Goal: Information Seeking & Learning: Learn about a topic

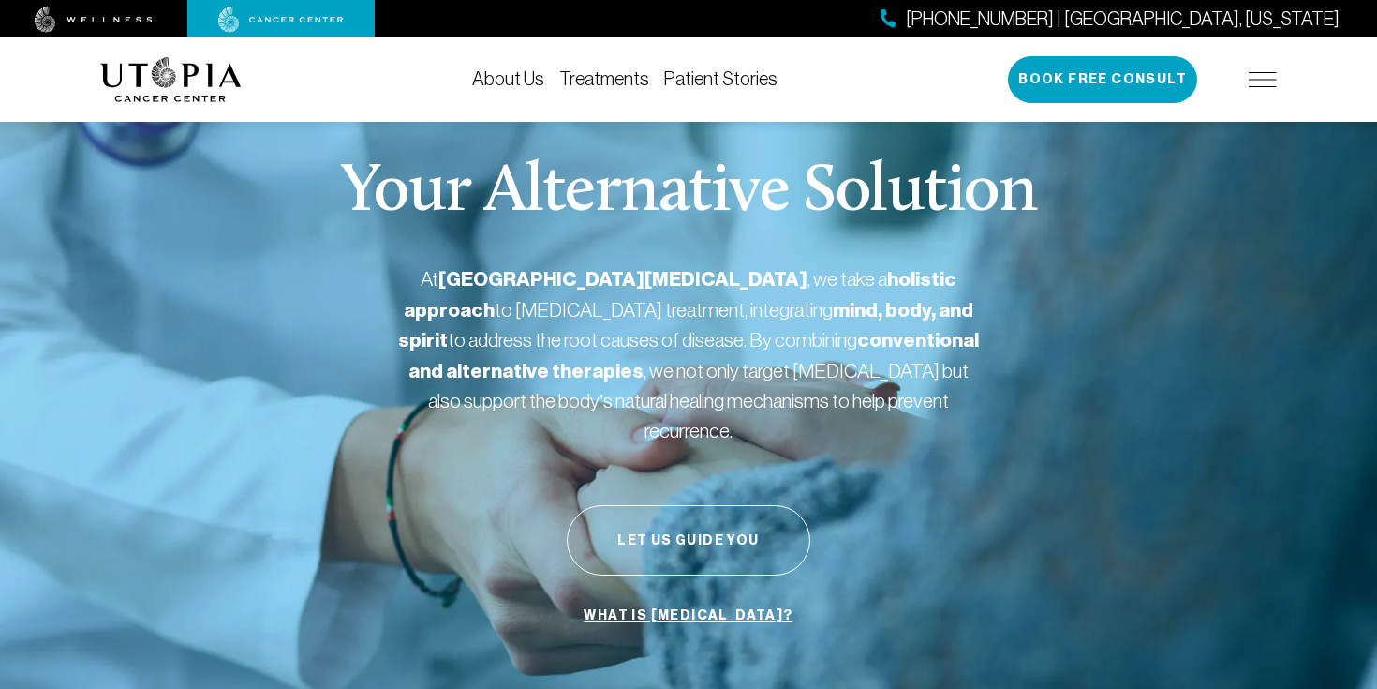
click at [511, 85] on link "About Us" at bounding box center [508, 78] width 72 height 21
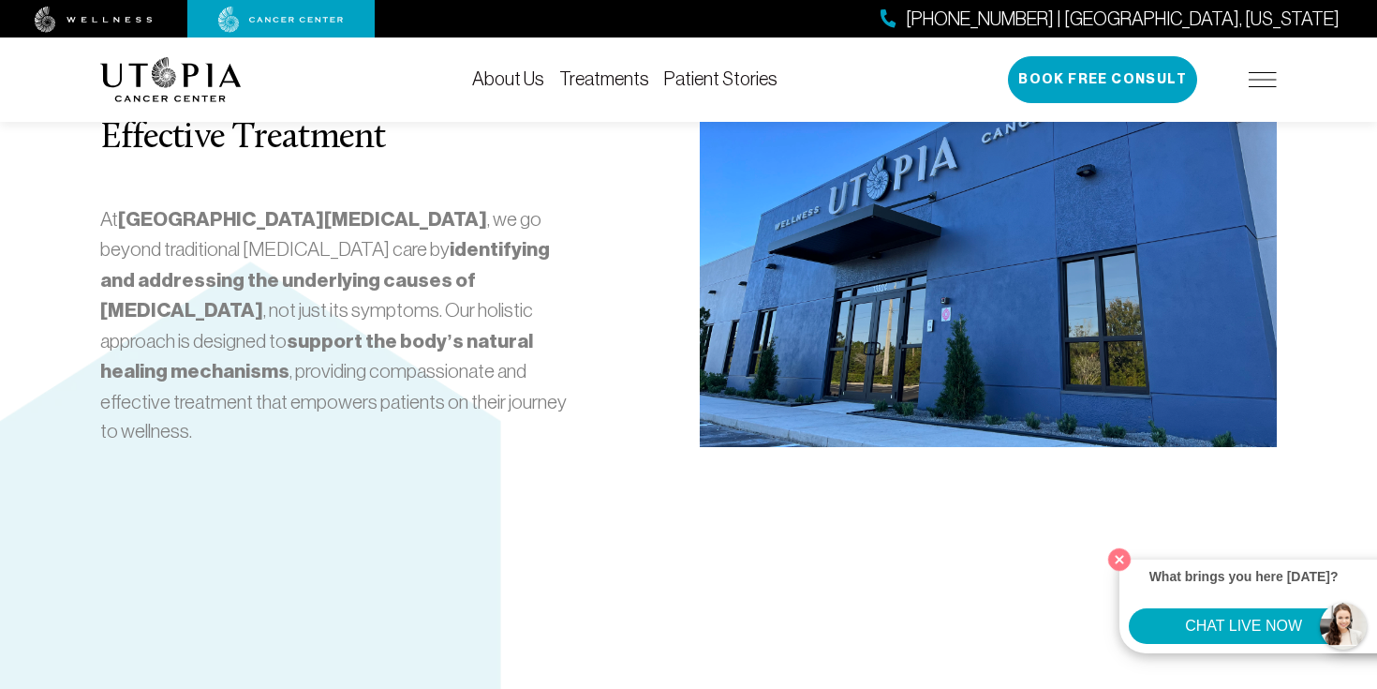
scroll to position [4273, 0]
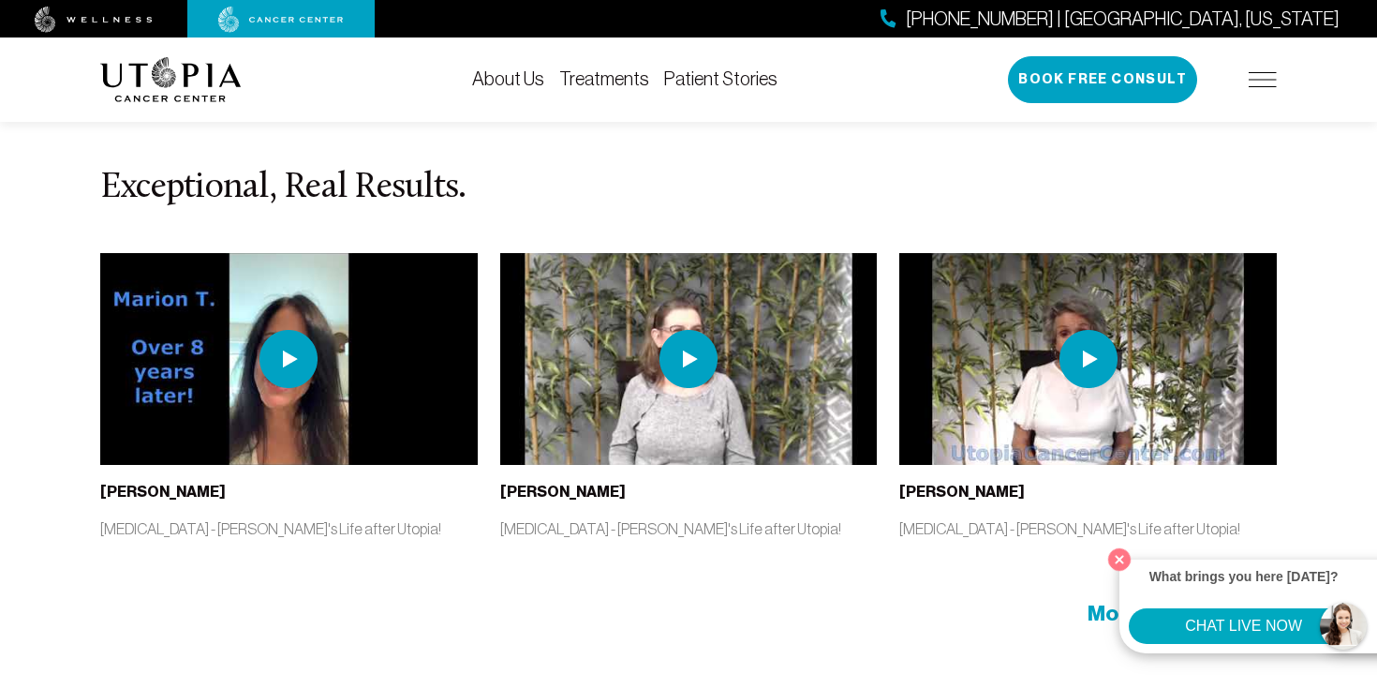
scroll to position [8800, 0]
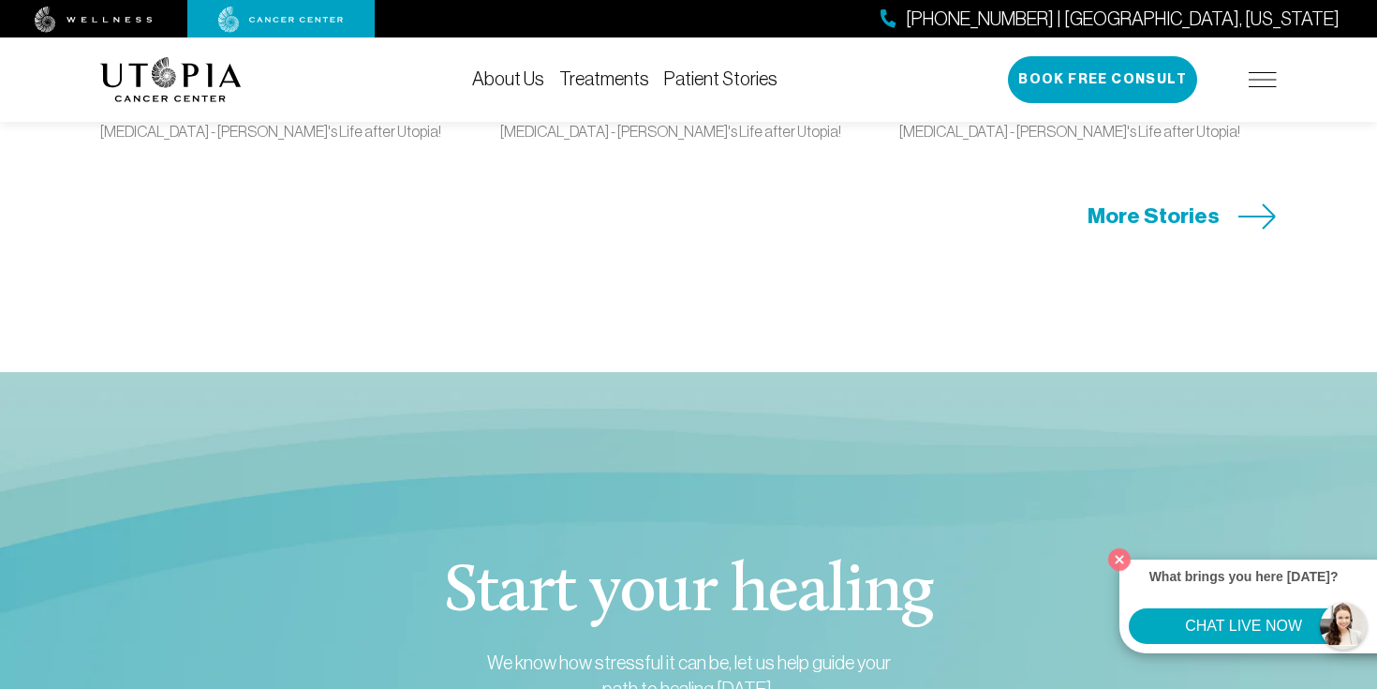
click at [538, 80] on link "About Us" at bounding box center [508, 78] width 72 height 21
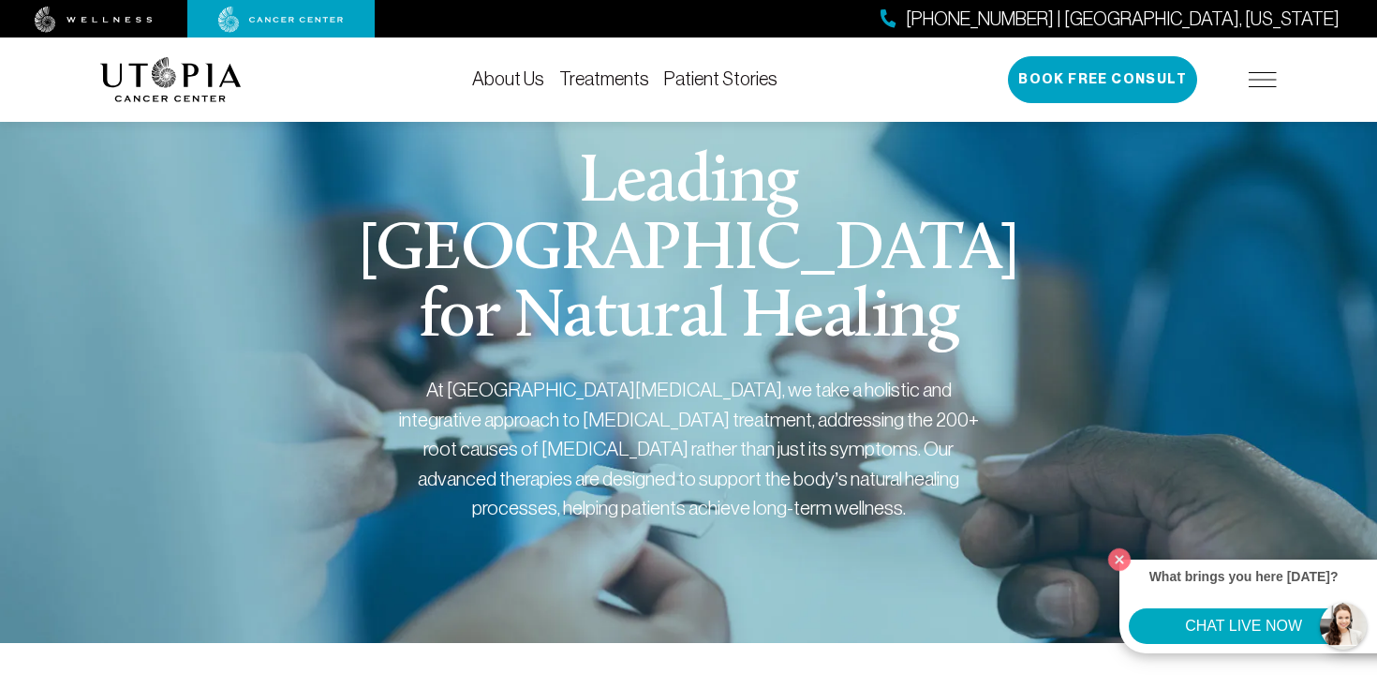
scroll to position [0, 0]
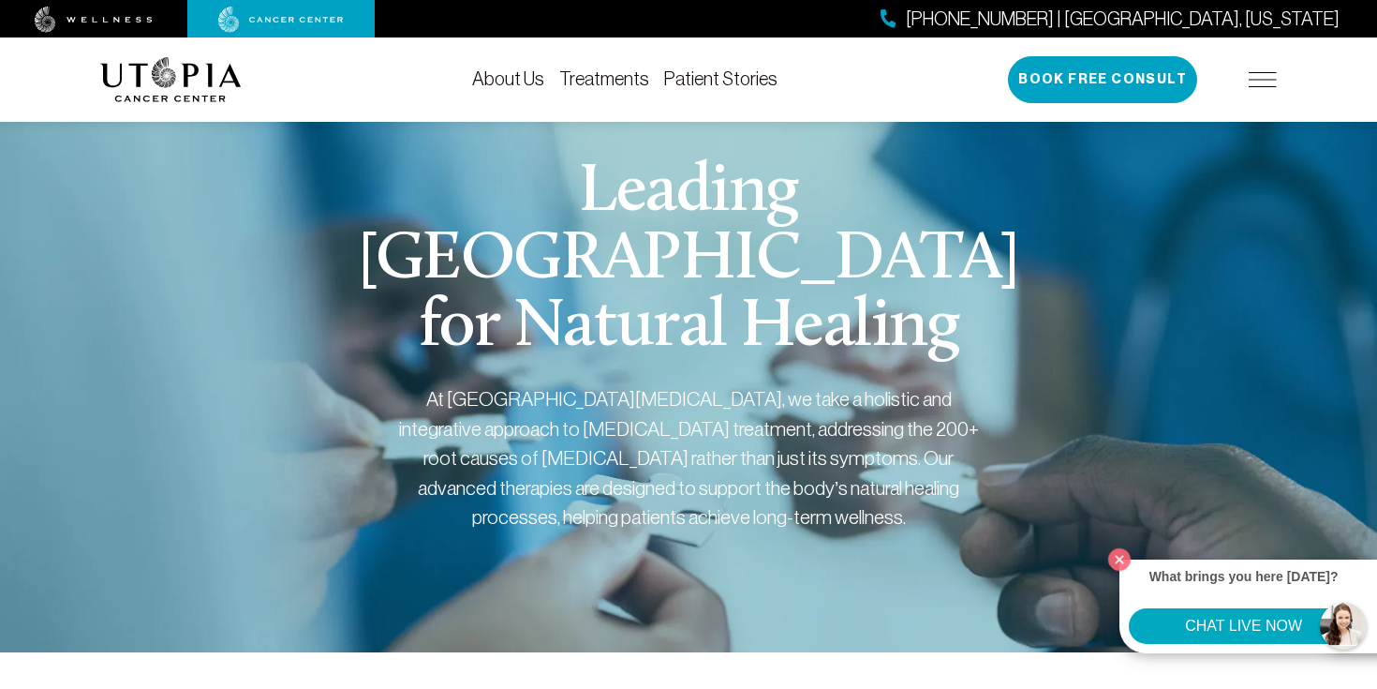
click at [603, 85] on link "Treatments" at bounding box center [604, 78] width 90 height 21
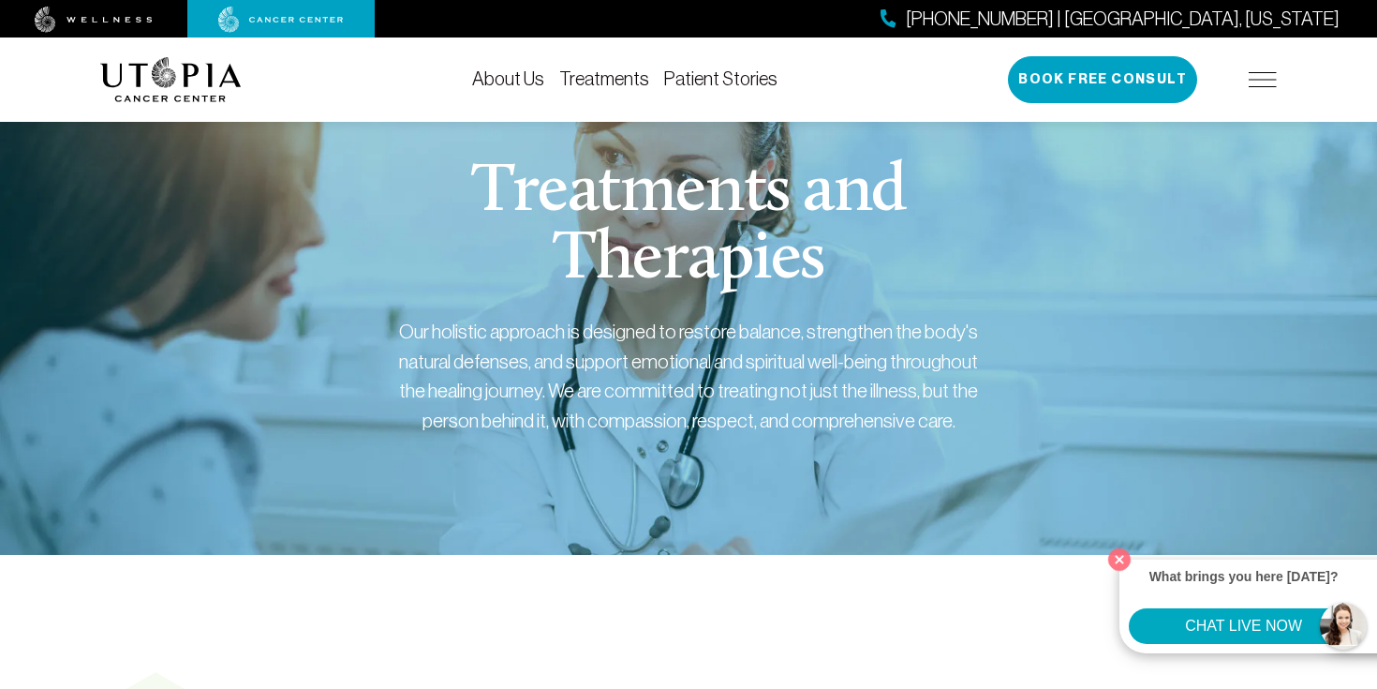
click at [710, 82] on link "Patient Stories" at bounding box center [720, 78] width 113 height 21
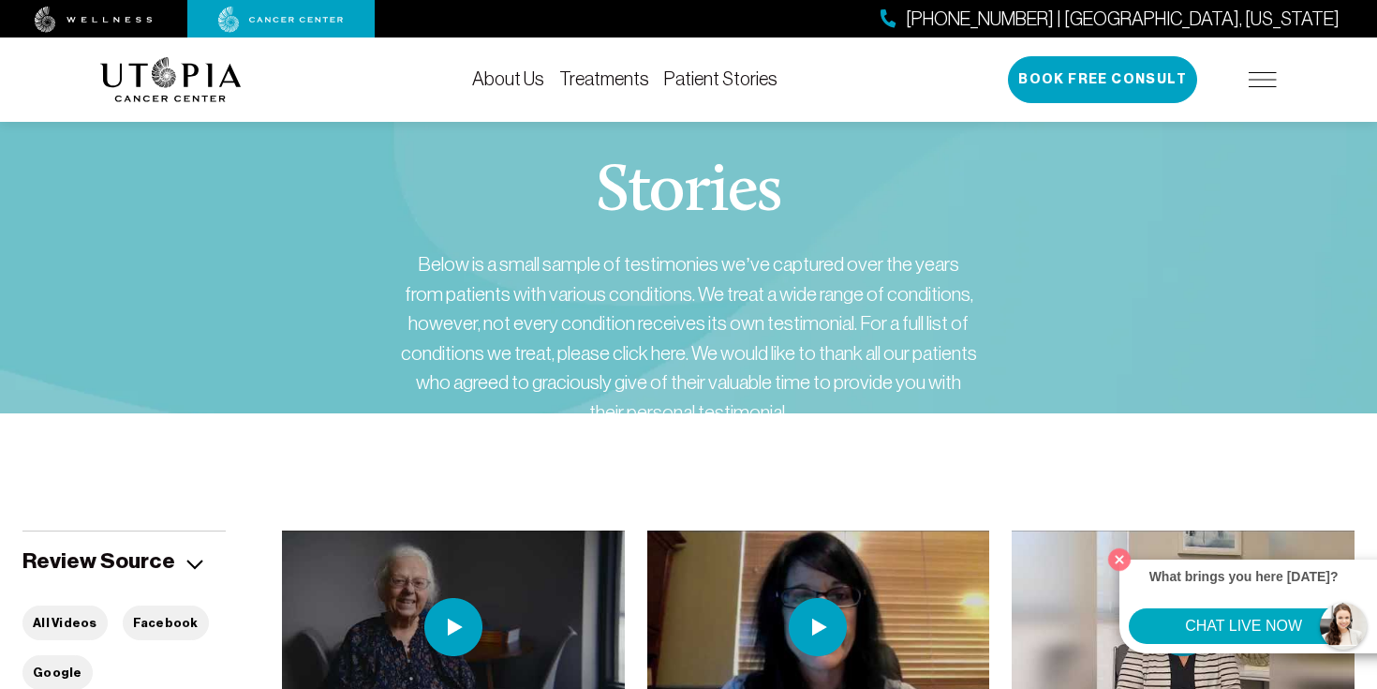
click at [603, 82] on link "Treatments" at bounding box center [604, 78] width 90 height 21
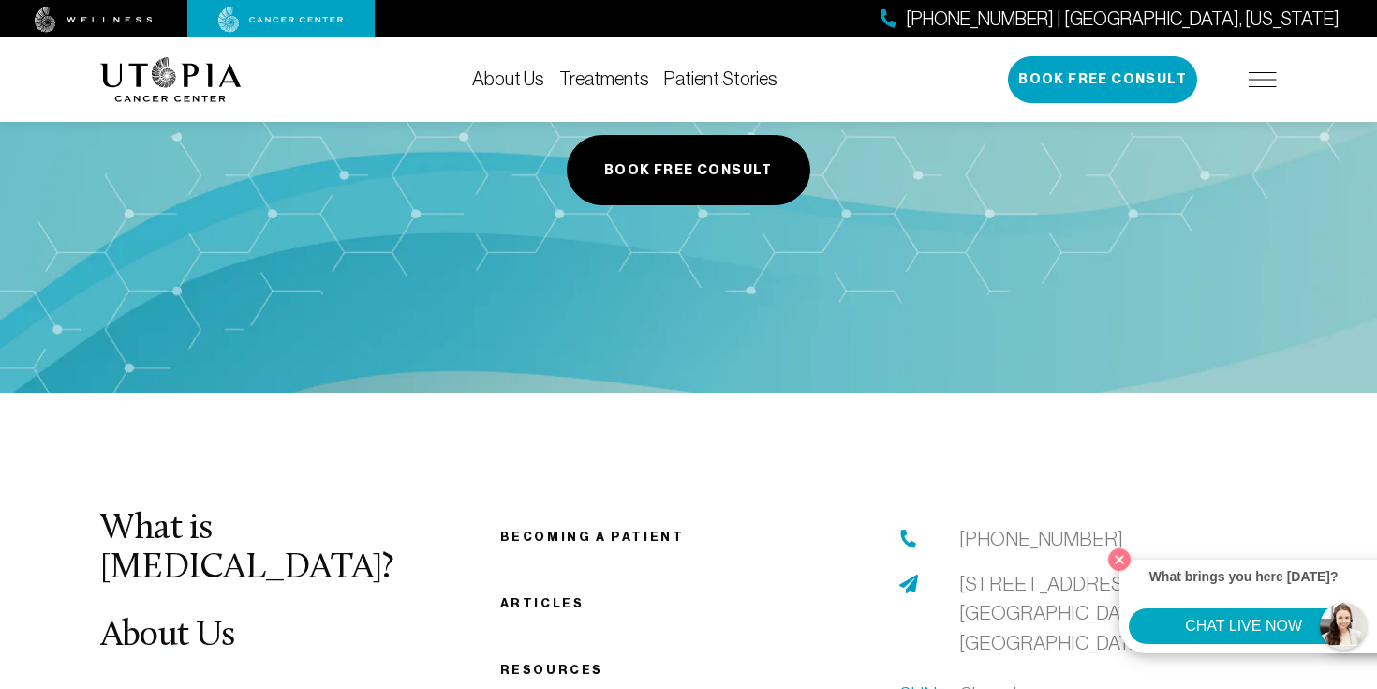
scroll to position [4726, 0]
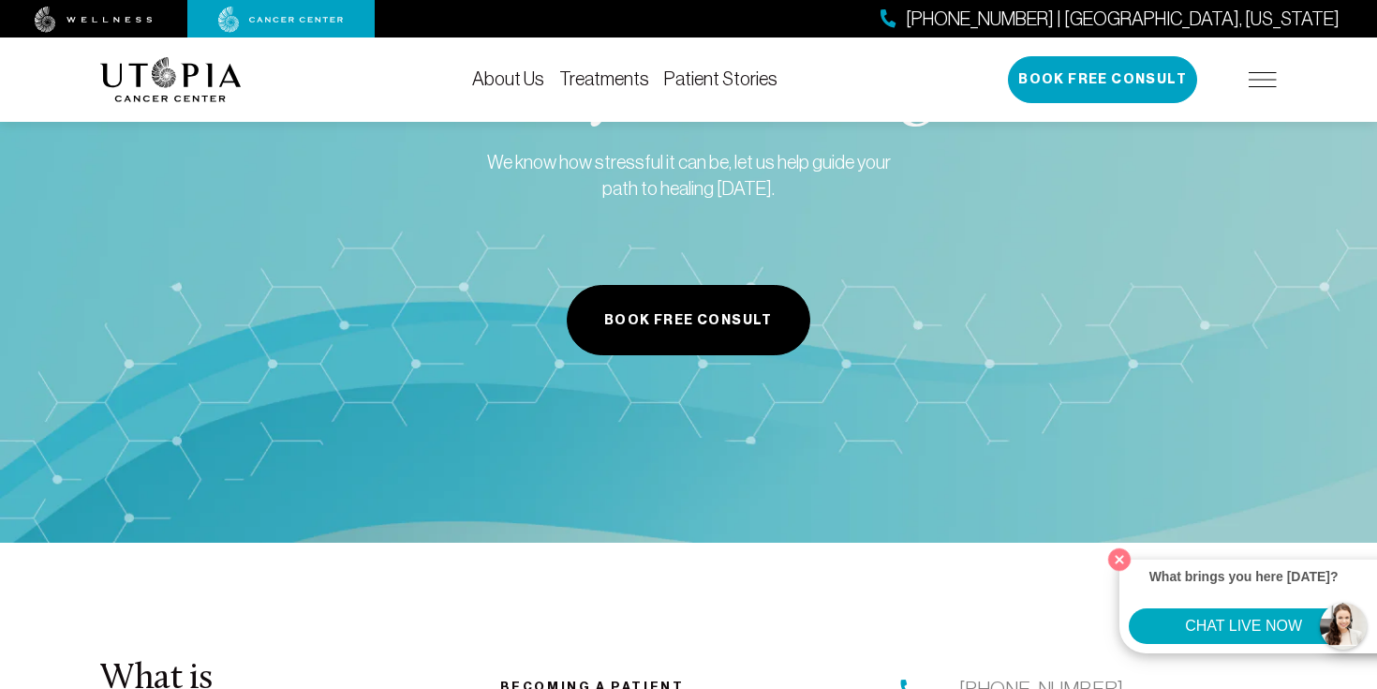
click at [1279, 85] on div "About Us Treatments Patient Stories (727) 799-9060 | Tampa, Florida Book Free C…" at bounding box center [688, 79] width 1199 height 84
click at [1265, 76] on img at bounding box center [1263, 79] width 28 height 15
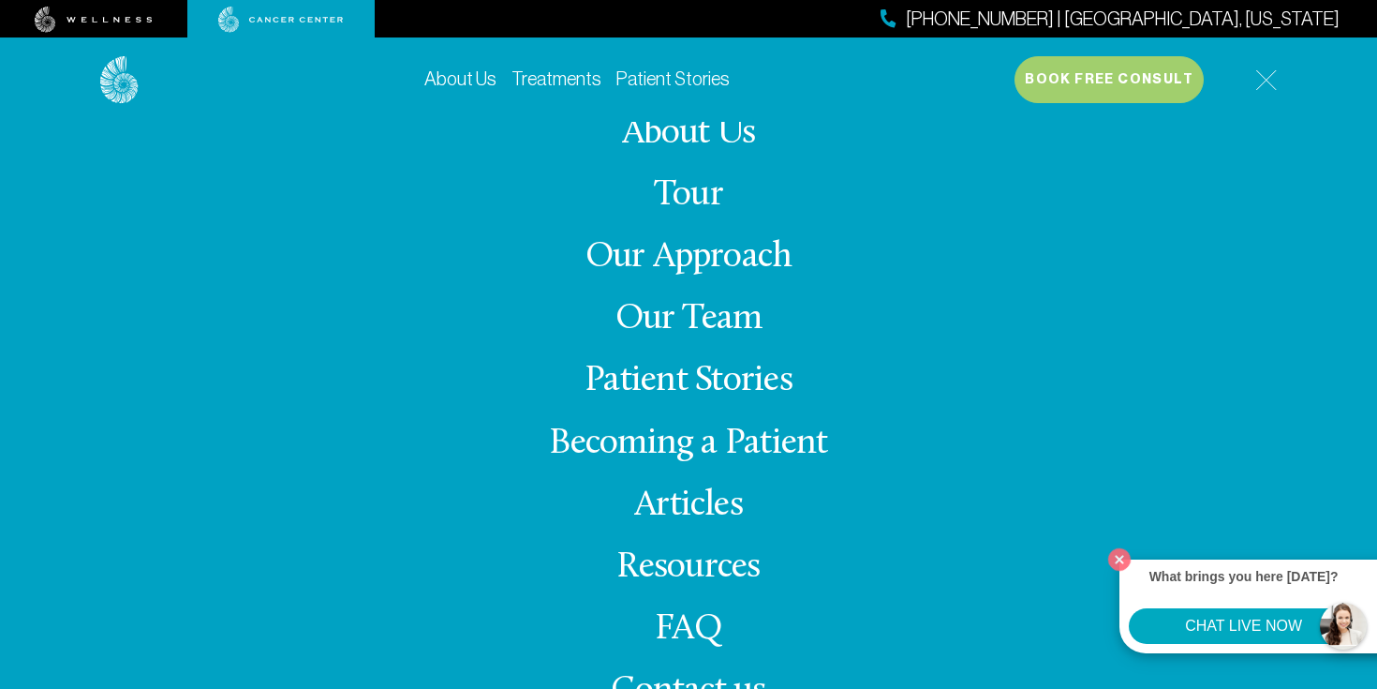
click at [649, 138] on link "About Us" at bounding box center [689, 133] width 134 height 37
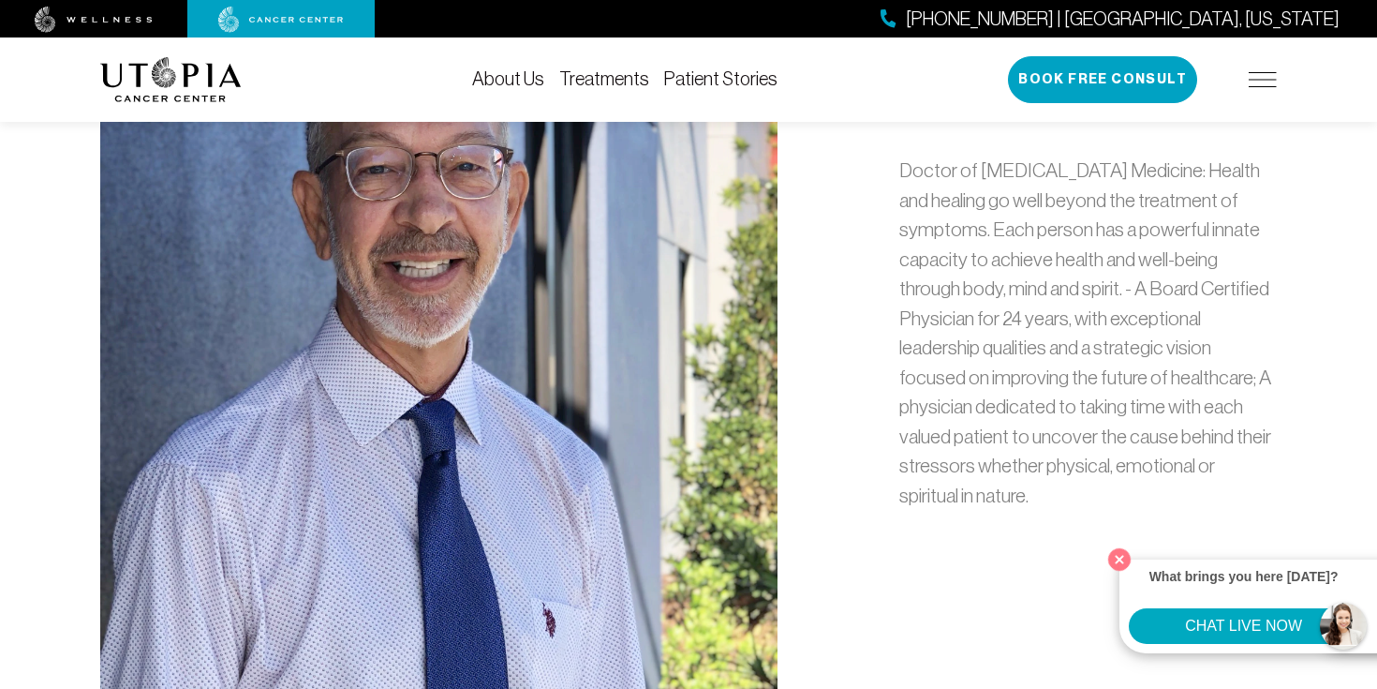
scroll to position [1052, 0]
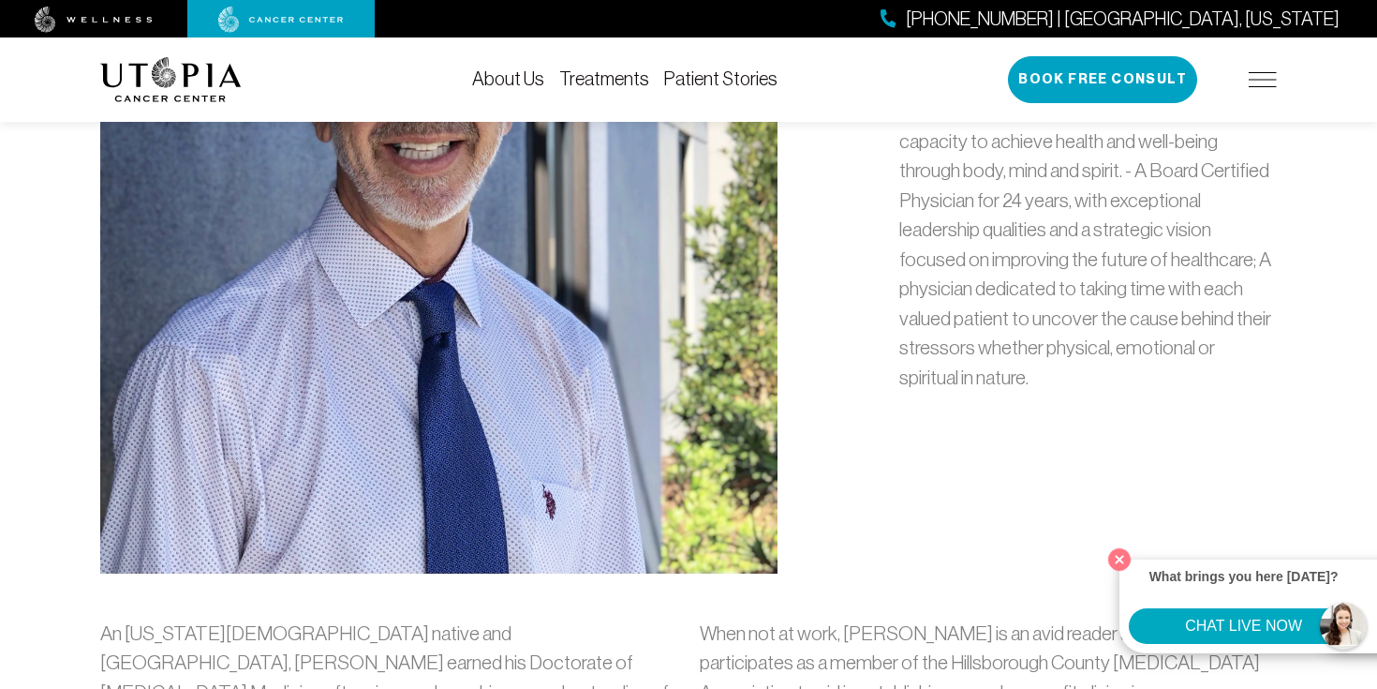
click at [1272, 91] on div "(727) 799-9060 | Tampa, Florida Book Free Consult" at bounding box center [1142, 79] width 269 height 47
click at [1272, 80] on img at bounding box center [1263, 79] width 28 height 15
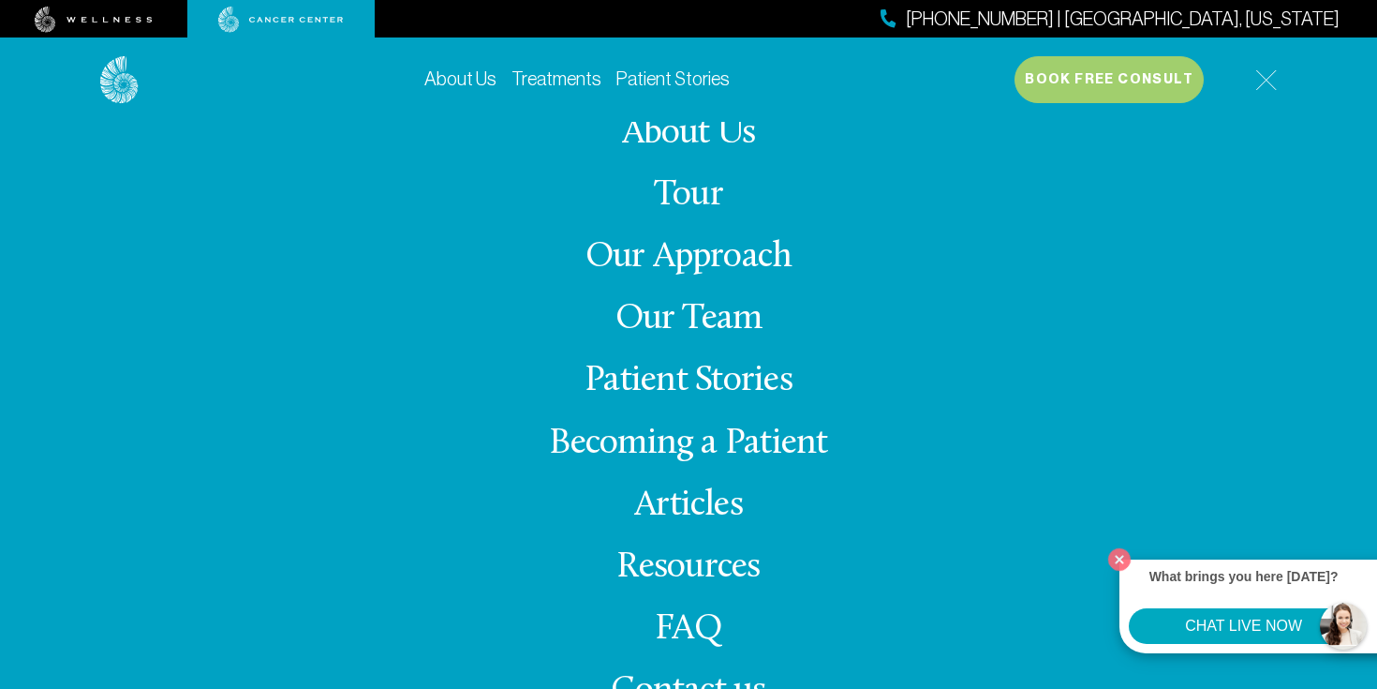
click at [711, 252] on link "Our Approach" at bounding box center [689, 257] width 207 height 37
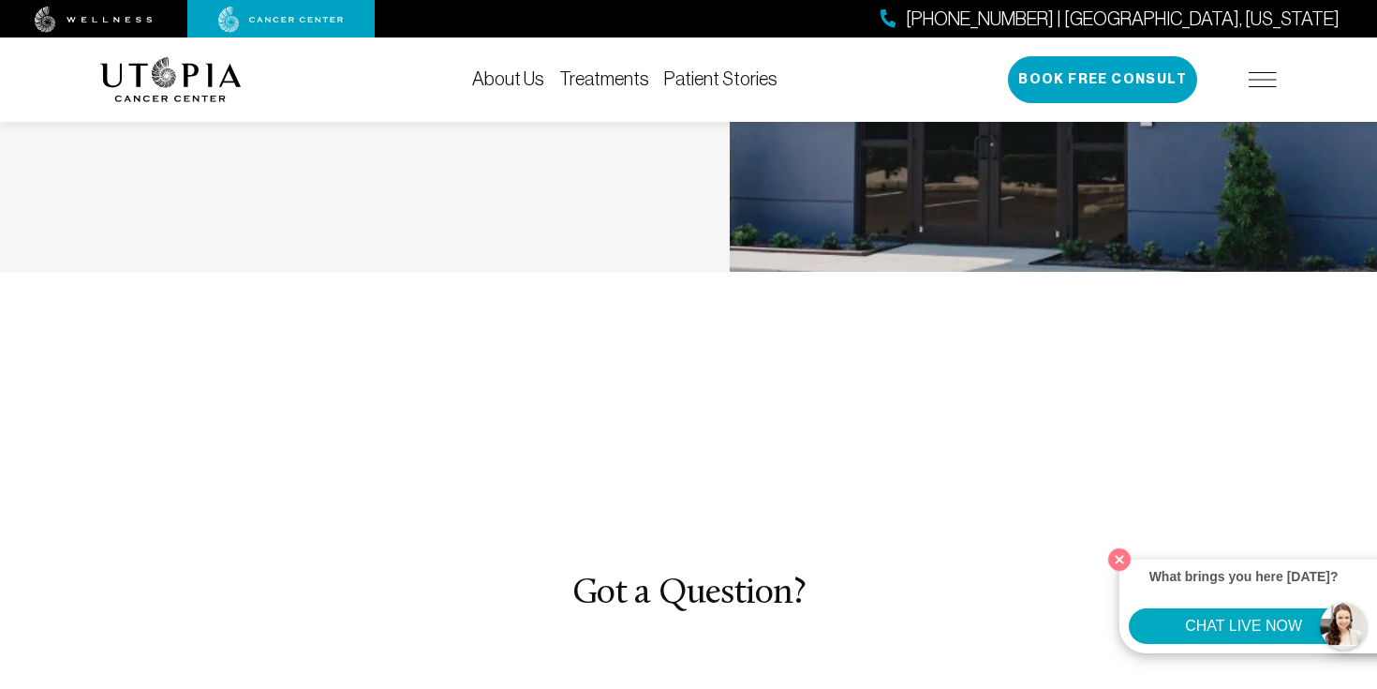
scroll to position [5567, 0]
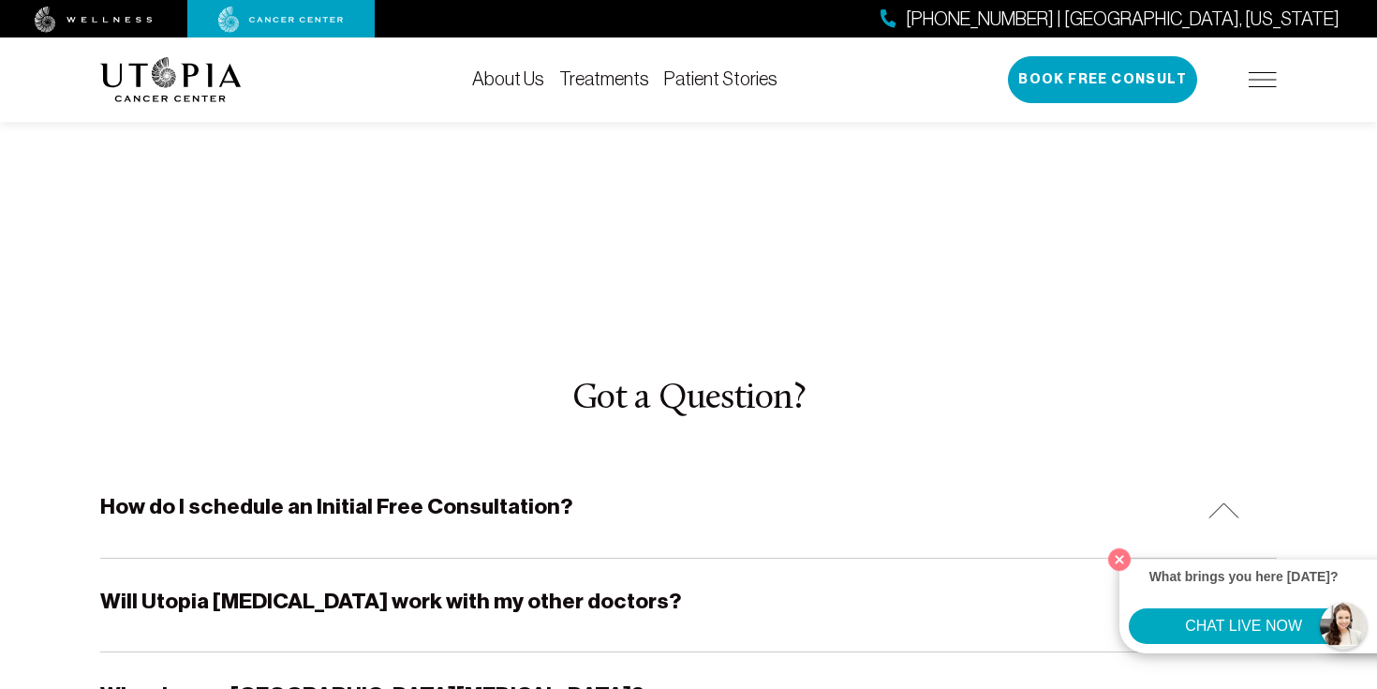
click at [718, 464] on div "How do I schedule an Initial Free Consultation?" at bounding box center [688, 510] width 1177 height 93
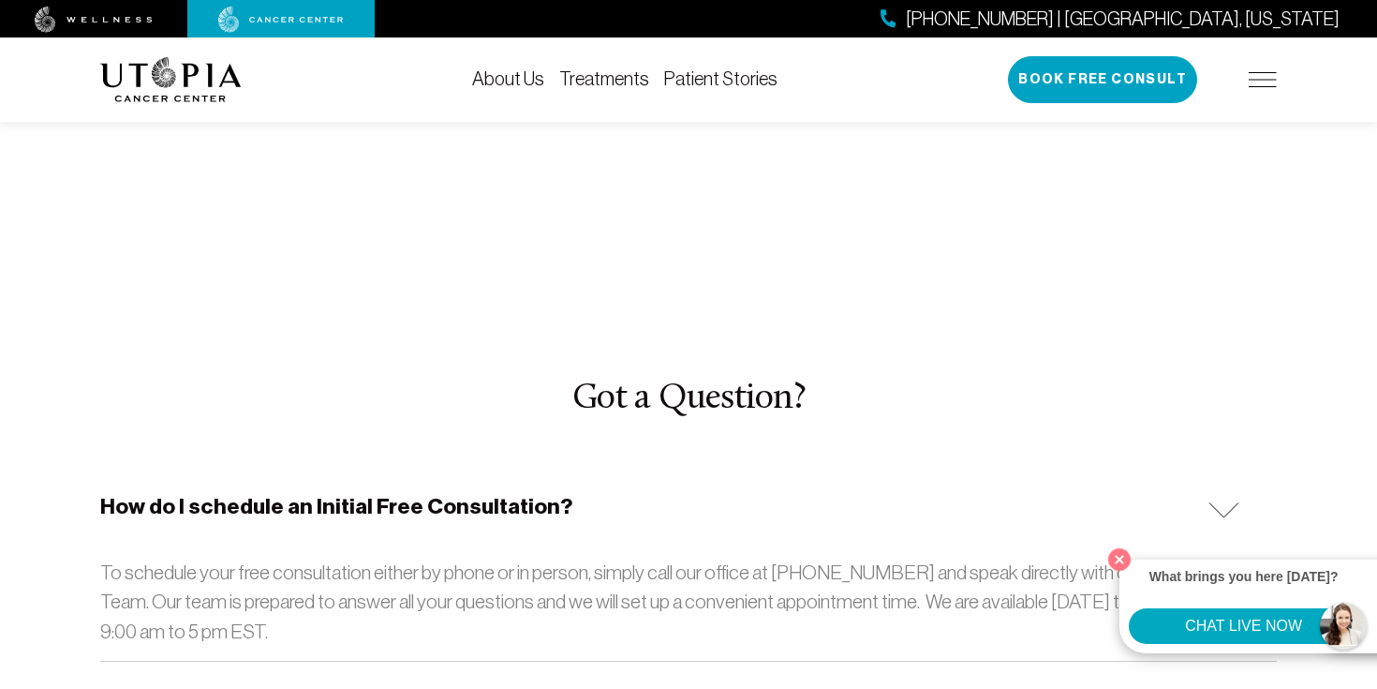
click at [720, 464] on div "How do I schedule an Initial Free Consultation?" at bounding box center [688, 510] width 1177 height 93
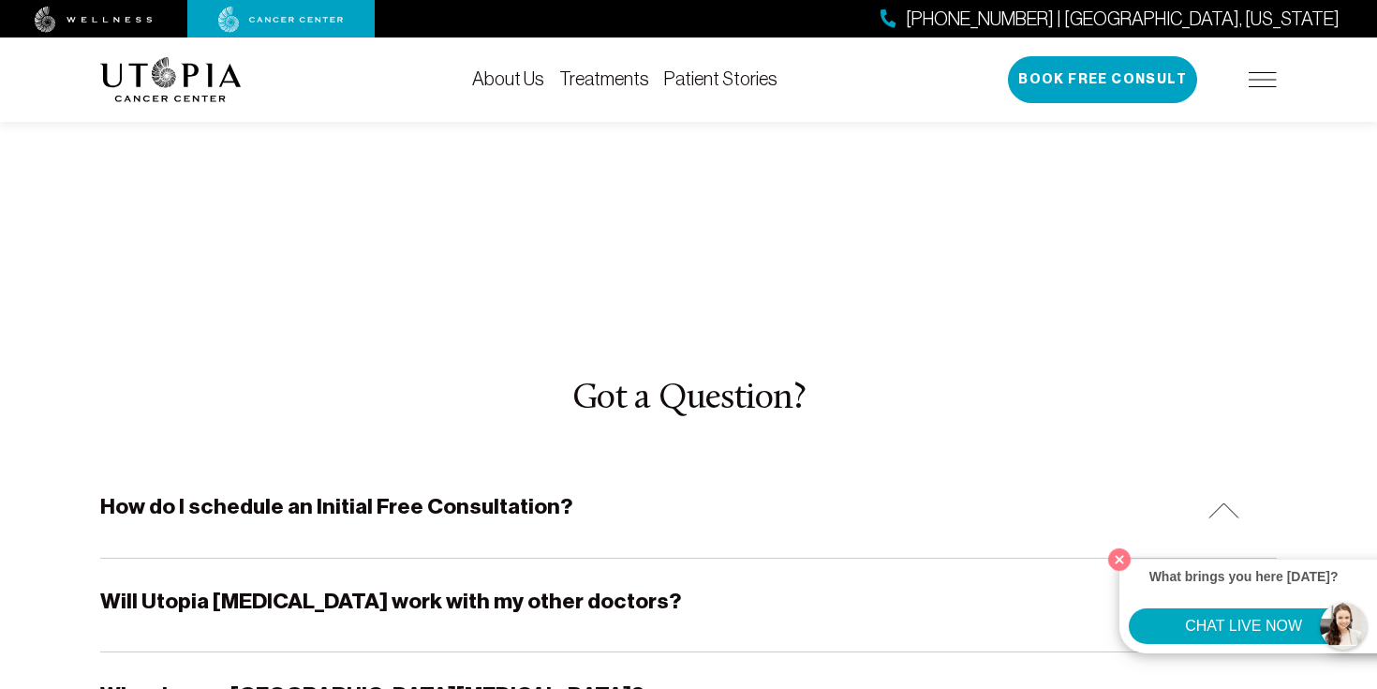
click at [721, 464] on div "How do I schedule an Initial Free Consultation?" at bounding box center [688, 510] width 1177 height 93
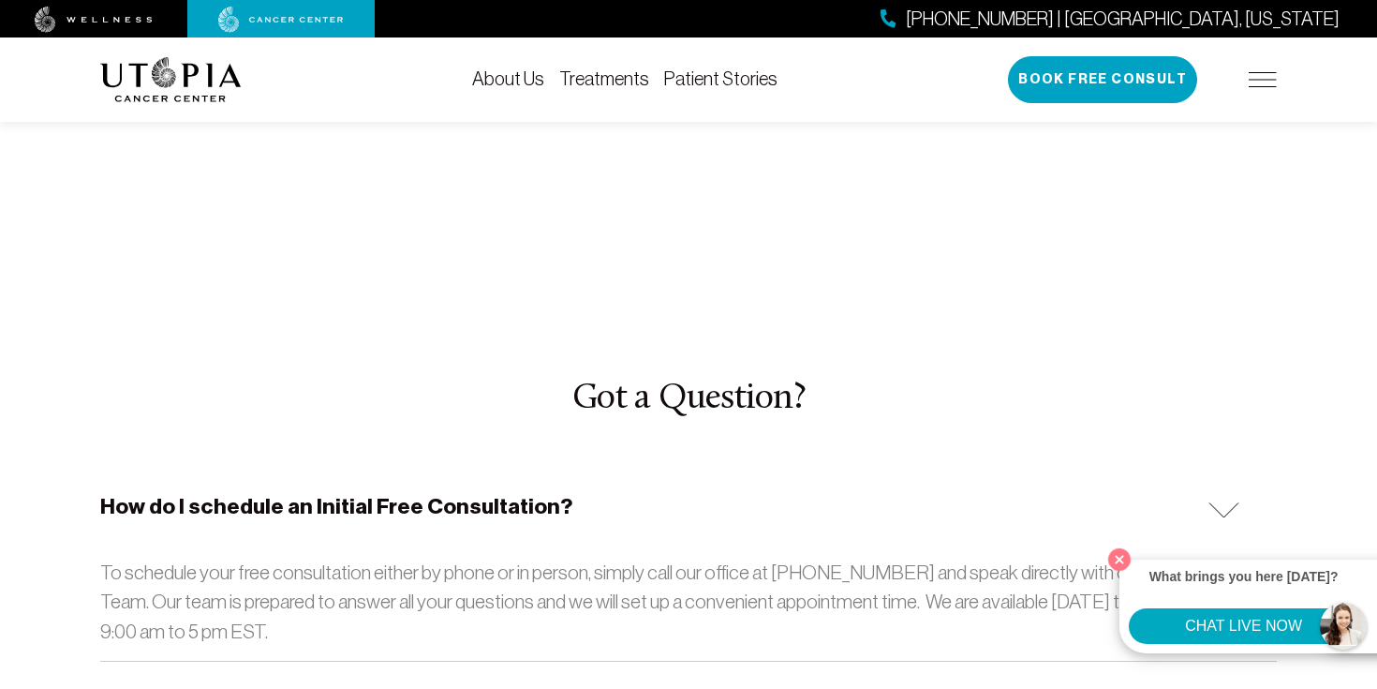
click at [1265, 67] on div "(727) 799-9060 | Tampa, Florida Book Free Consult" at bounding box center [1142, 79] width 269 height 47
click at [1245, 98] on div "(727) 799-9060 | Tampa, Florida Book Free Consult" at bounding box center [1142, 79] width 269 height 47
click at [1255, 94] on div "(727) 799-9060 | Tampa, Florida Book Free Consult" at bounding box center [1142, 79] width 269 height 47
click at [1255, 83] on img at bounding box center [1263, 79] width 28 height 15
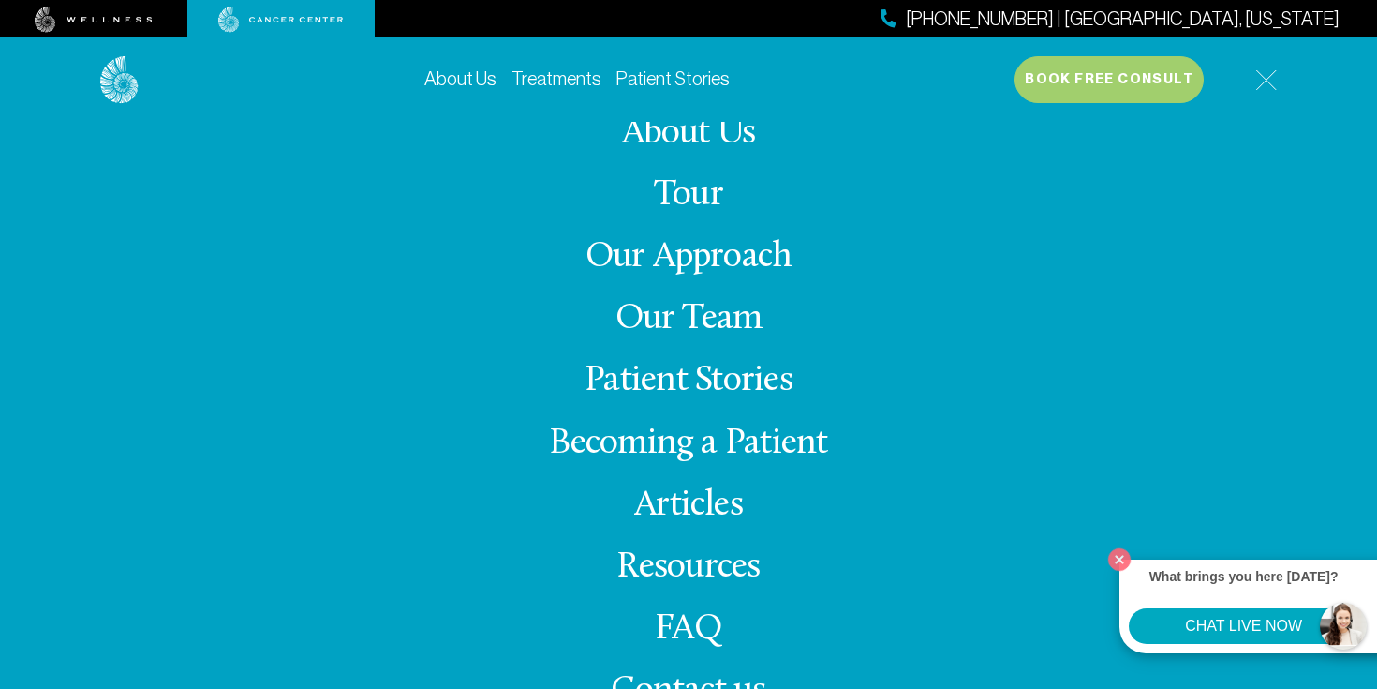
scroll to position [7, 0]
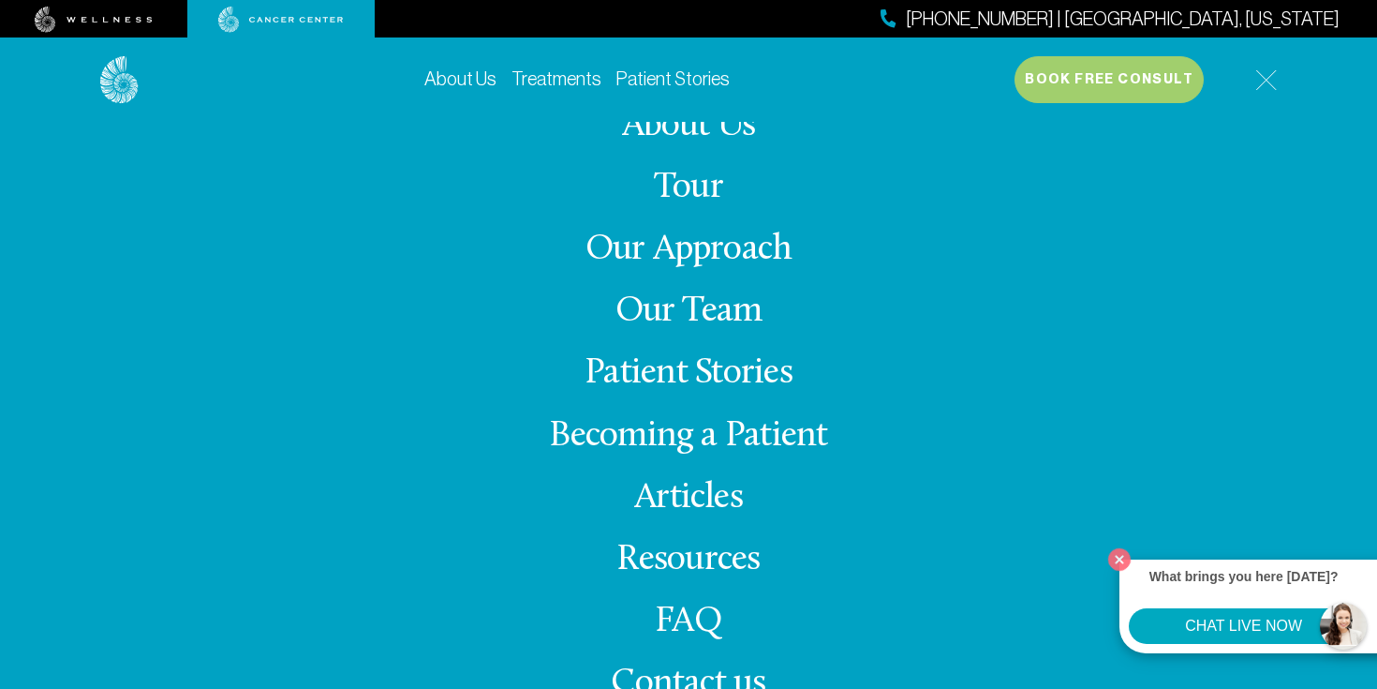
click at [678, 299] on link "Our Team" at bounding box center [689, 311] width 147 height 37
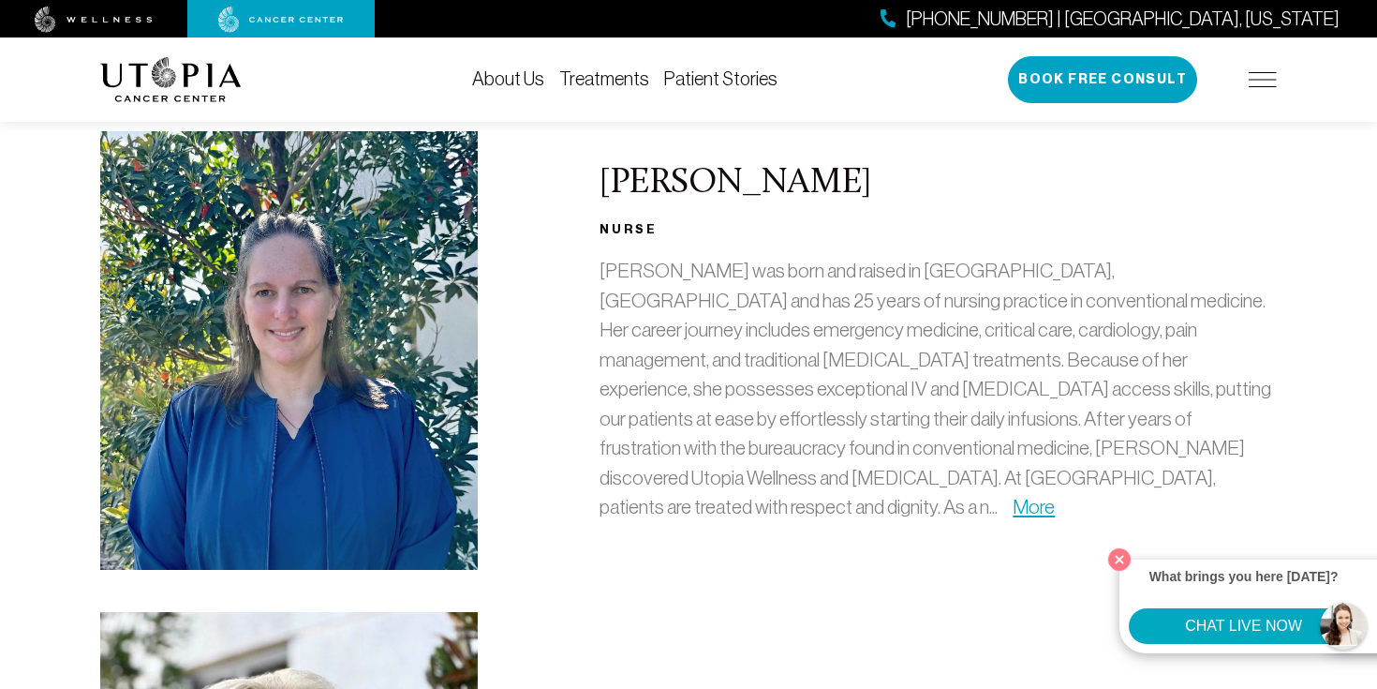
scroll to position [1578, 0]
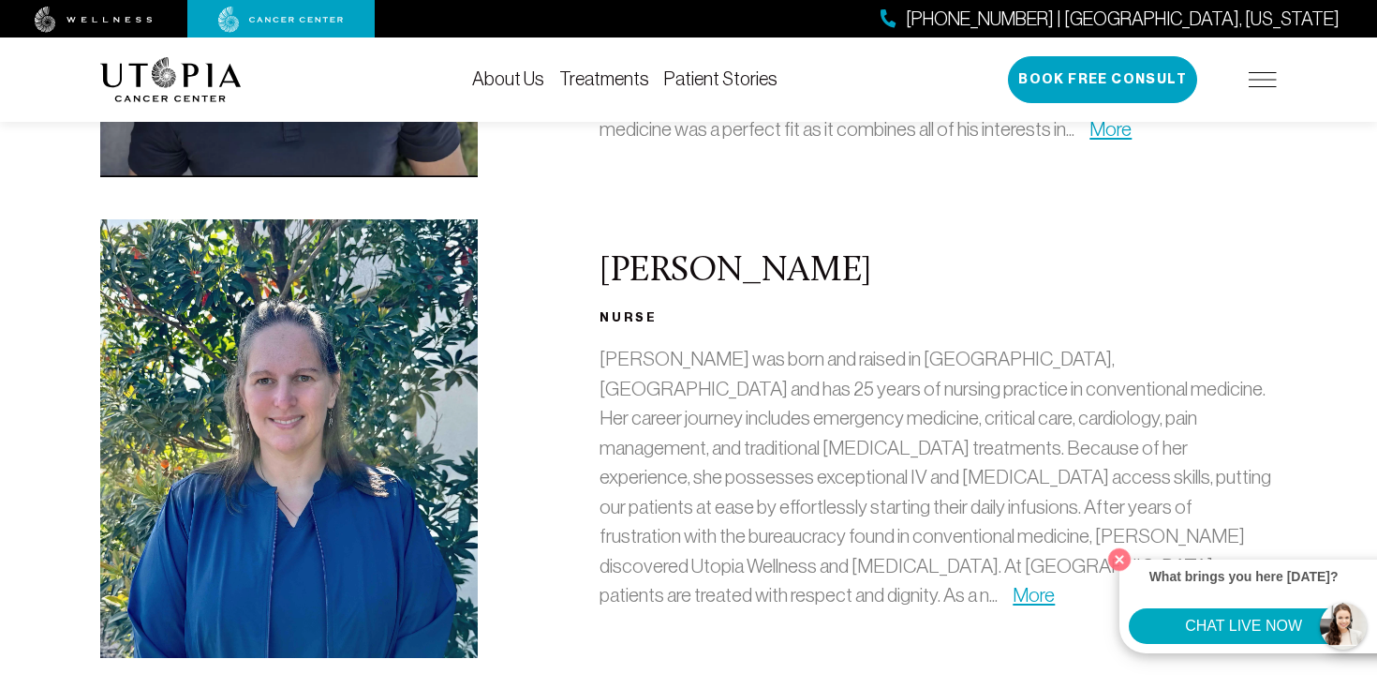
click at [1283, 79] on div "About Us Treatments Patient Stories (727) 799-9060 | Tampa, Florida Book Free C…" at bounding box center [688, 79] width 1199 height 84
click at [1276, 76] on img at bounding box center [1263, 79] width 28 height 15
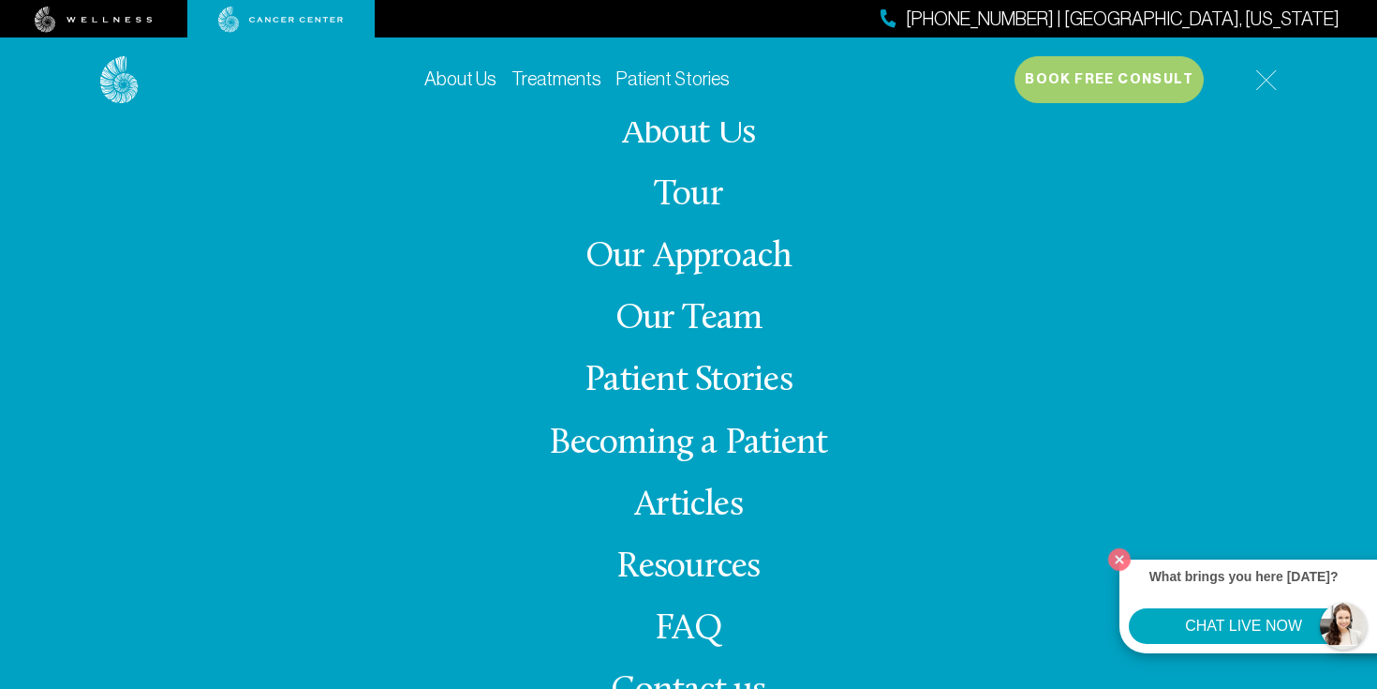
scroll to position [7, 0]
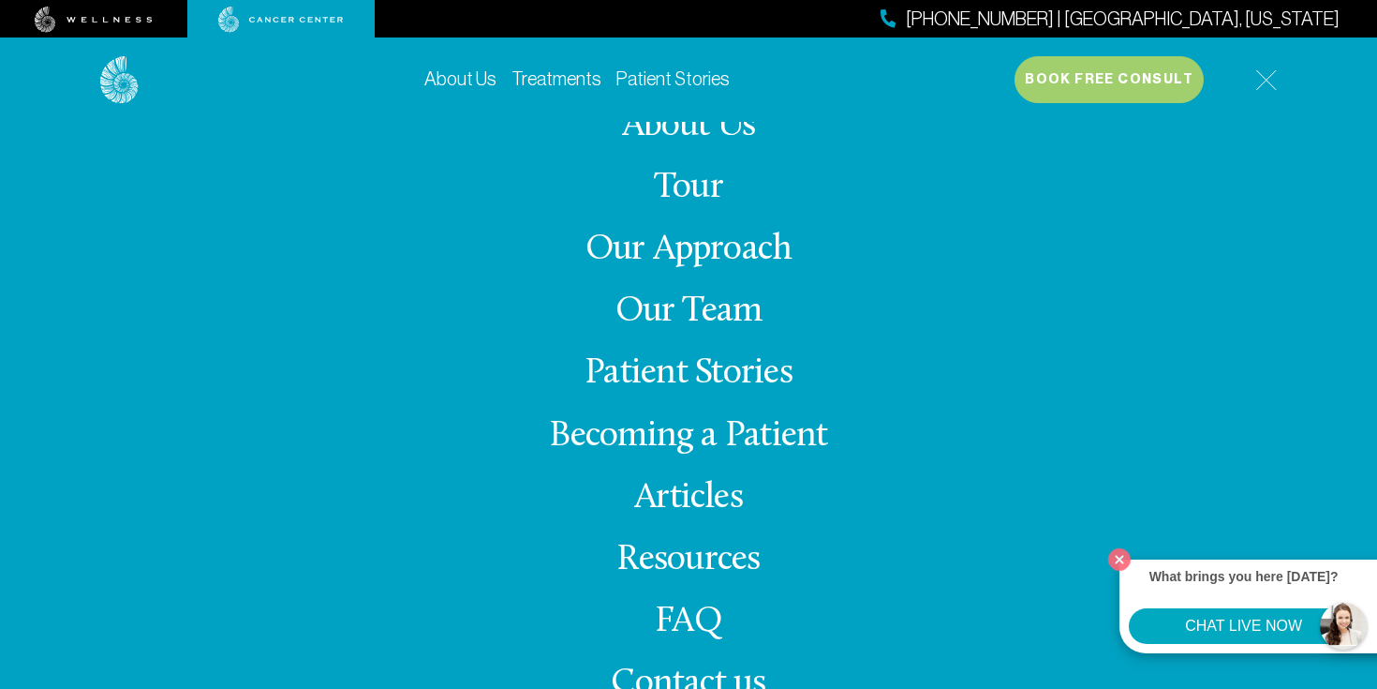
click at [719, 564] on link "Resources" at bounding box center [688, 560] width 143 height 37
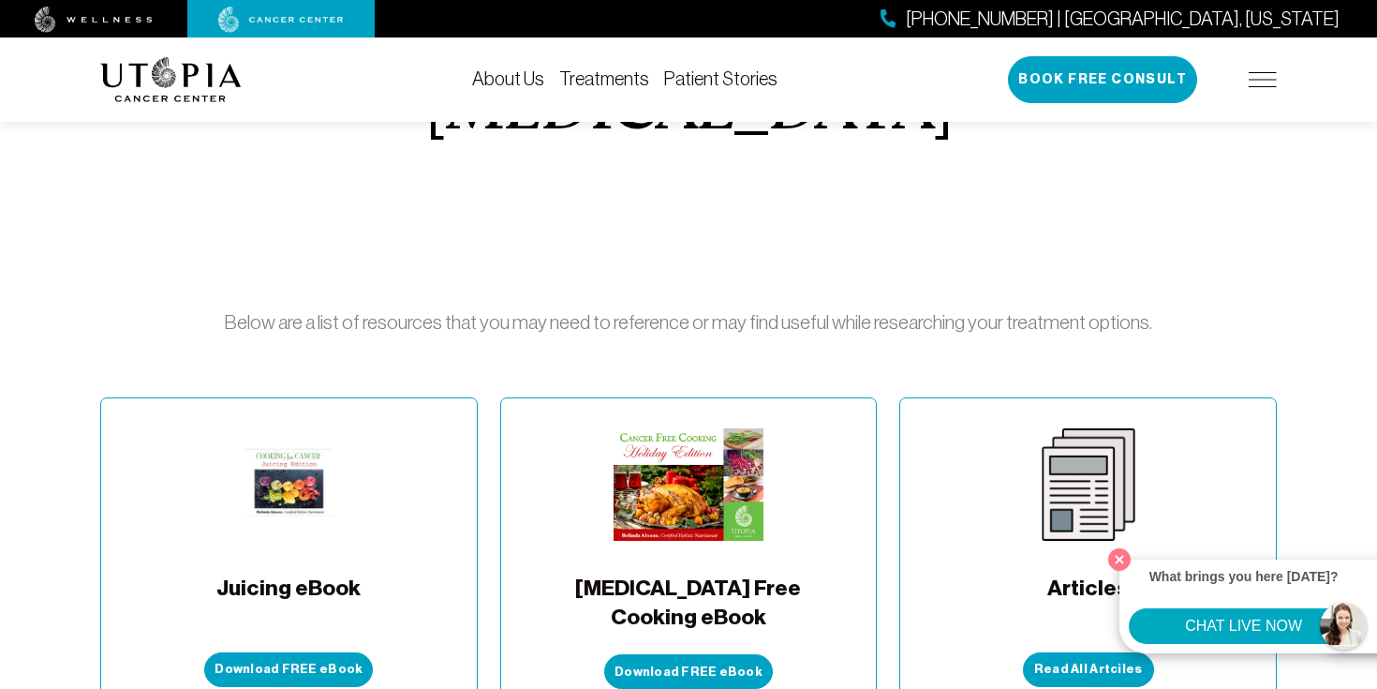
scroll to position [260, 0]
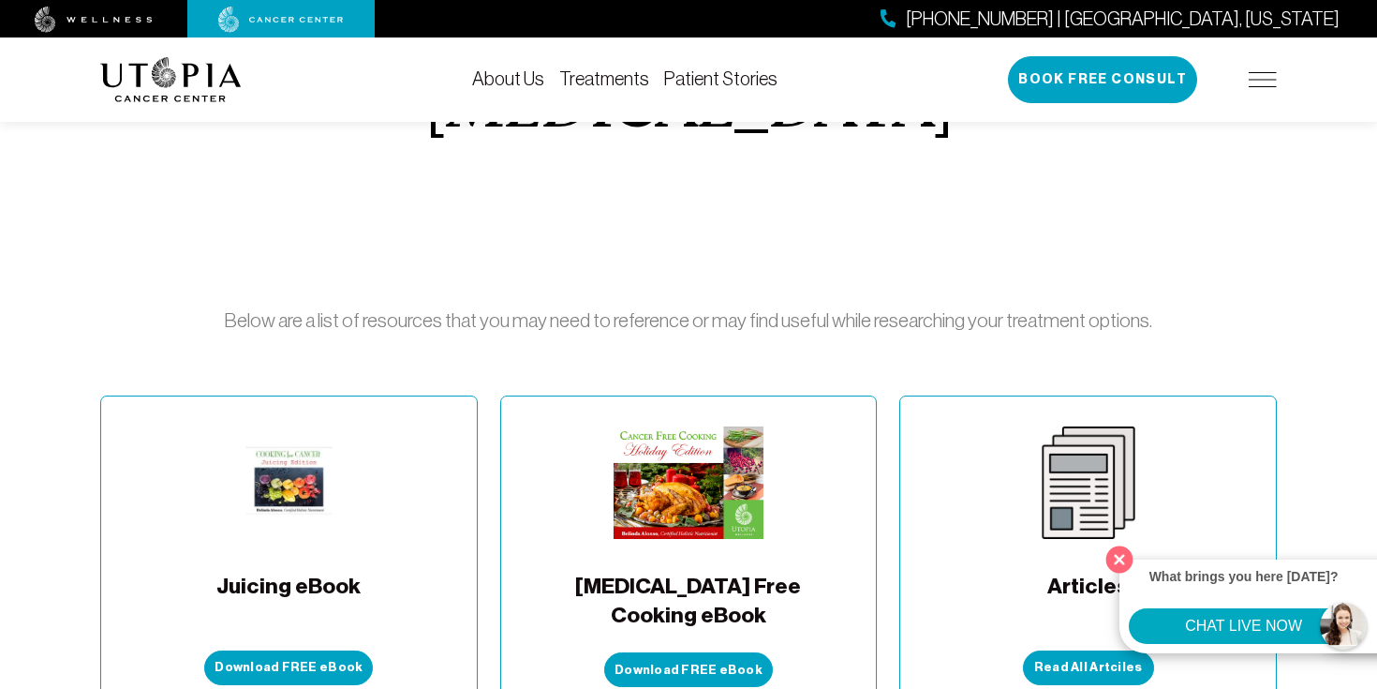
click at [1123, 560] on button "Close" at bounding box center [1120, 559] width 38 height 38
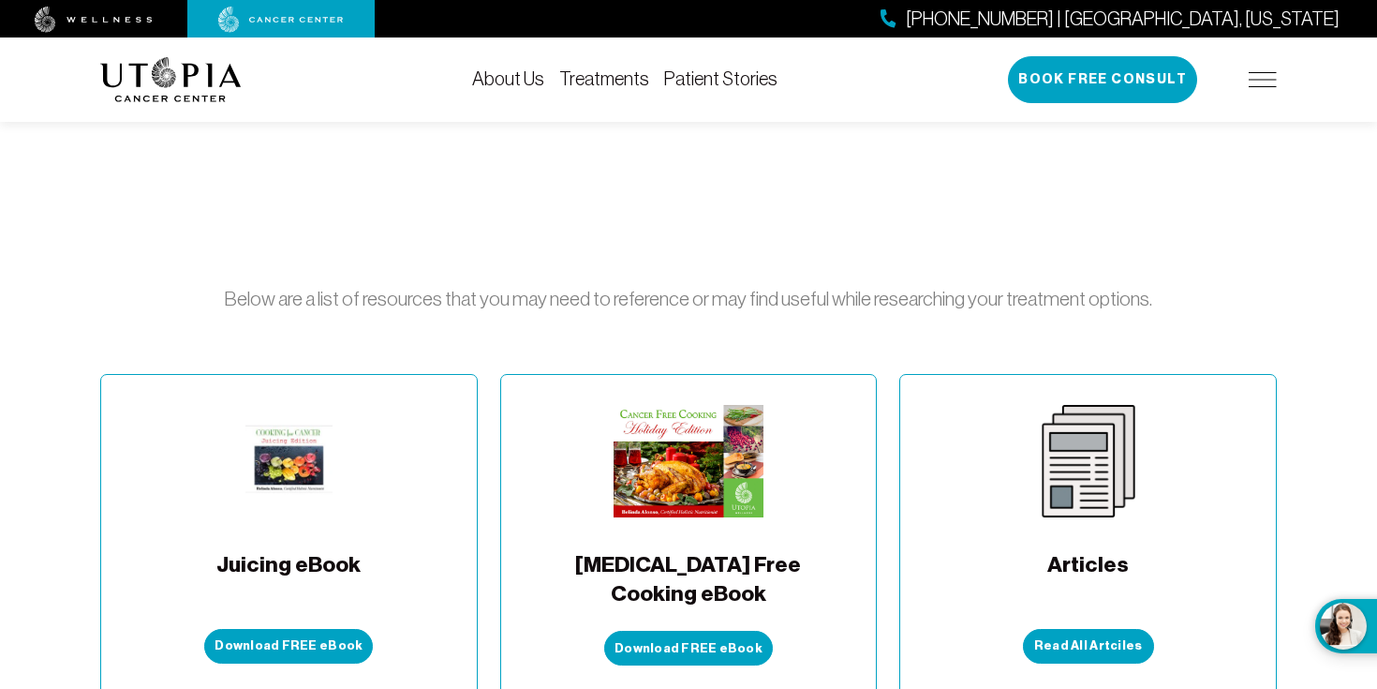
scroll to position [403, 0]
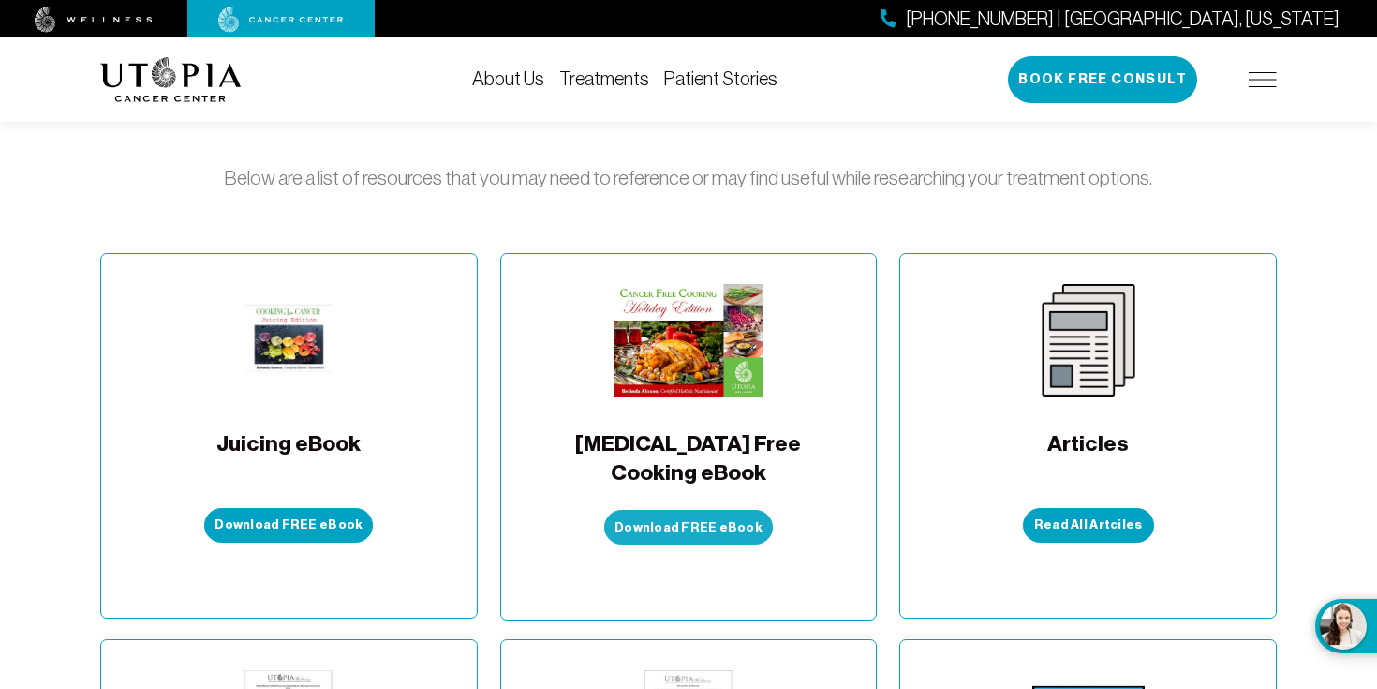
click at [692, 510] on button "Download FREE eBook" at bounding box center [688, 527] width 169 height 35
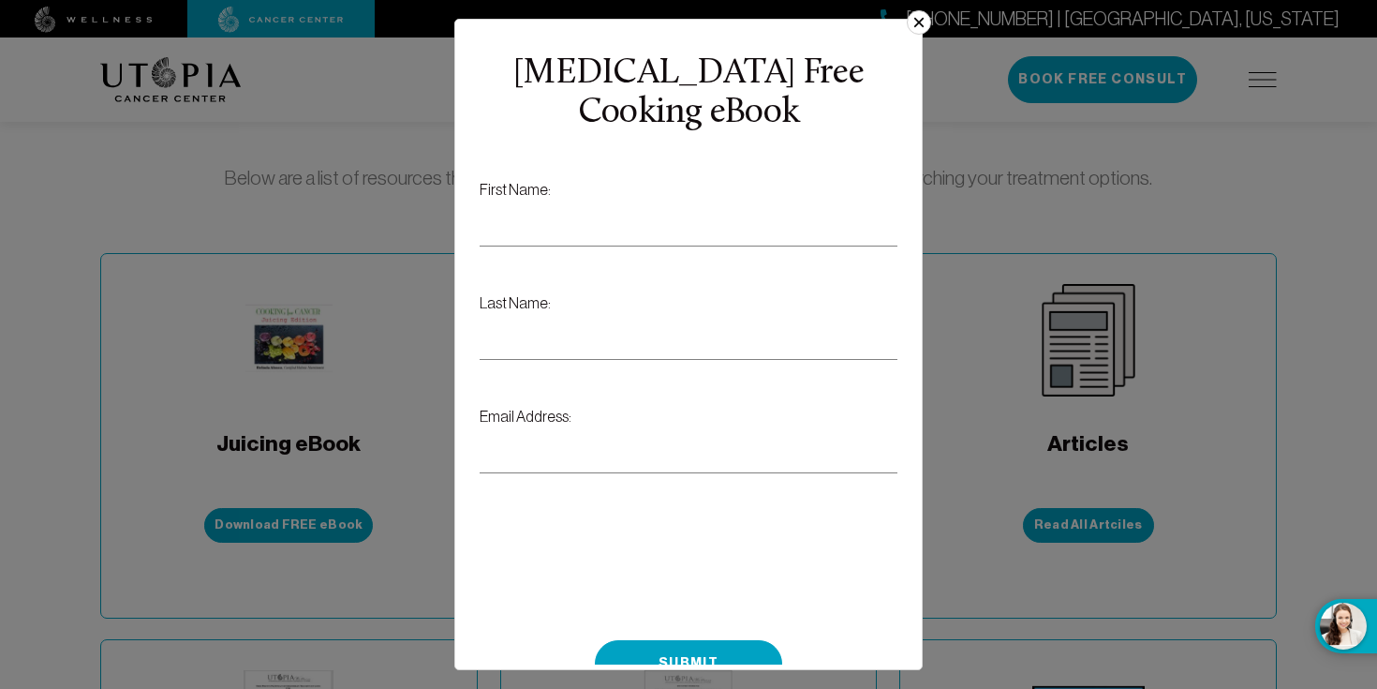
click at [917, 22] on button "×" at bounding box center [919, 22] width 24 height 24
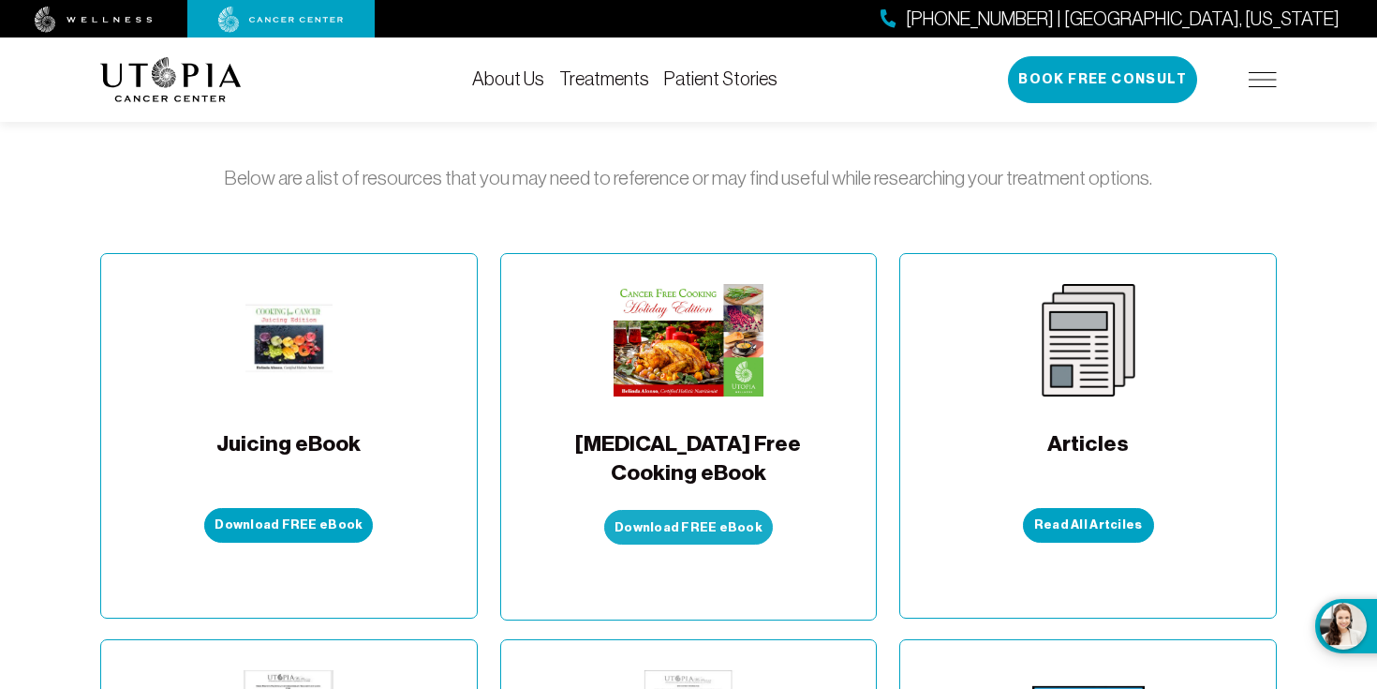
click at [720, 510] on button "Download FREE eBook" at bounding box center [688, 527] width 169 height 35
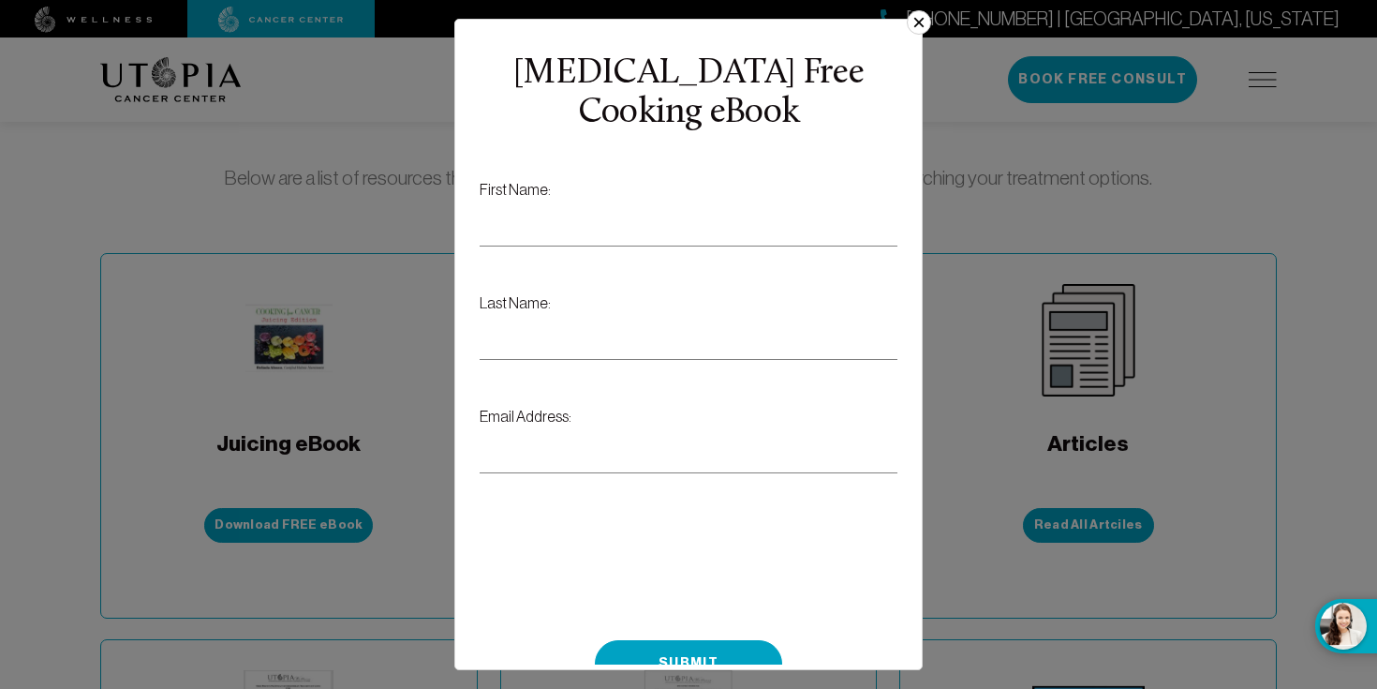
click at [911, 23] on button "×" at bounding box center [919, 22] width 24 height 24
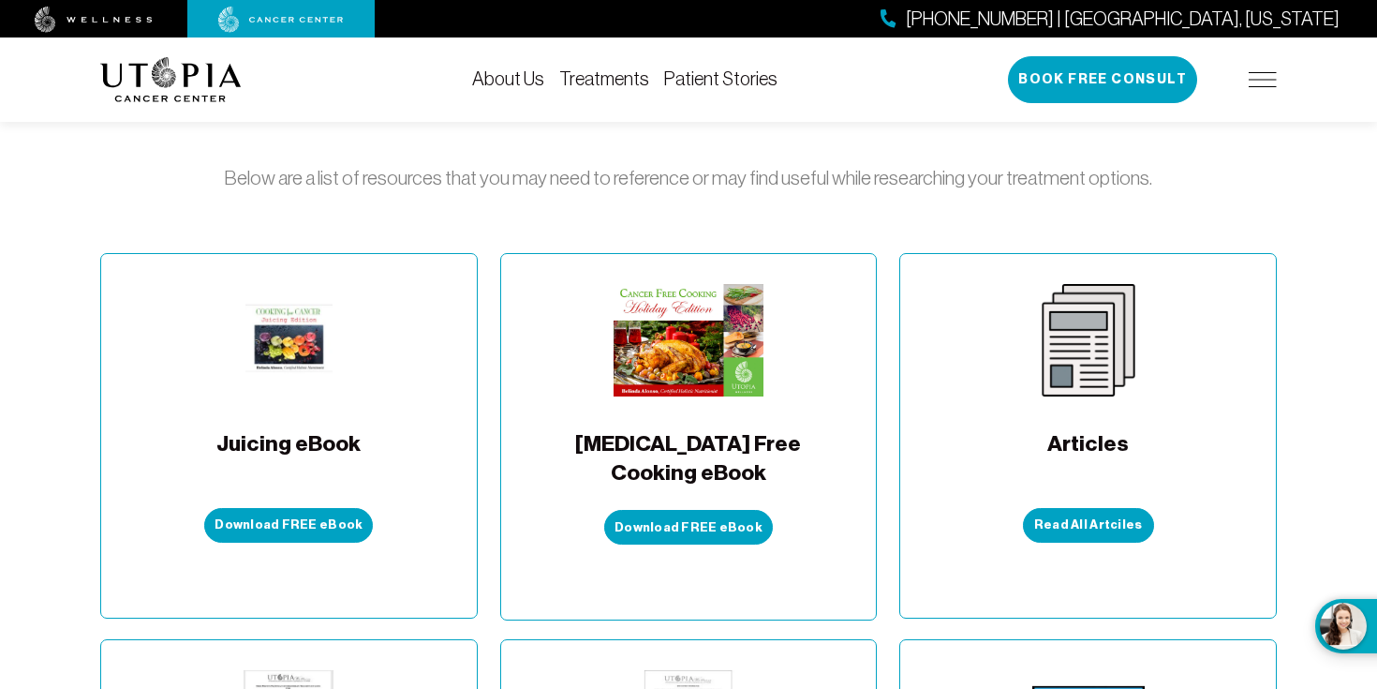
click at [707, 487] on div "Download FREE eBook" at bounding box center [688, 515] width 169 height 57
click at [713, 510] on button "Download FREE eBook" at bounding box center [688, 527] width 169 height 35
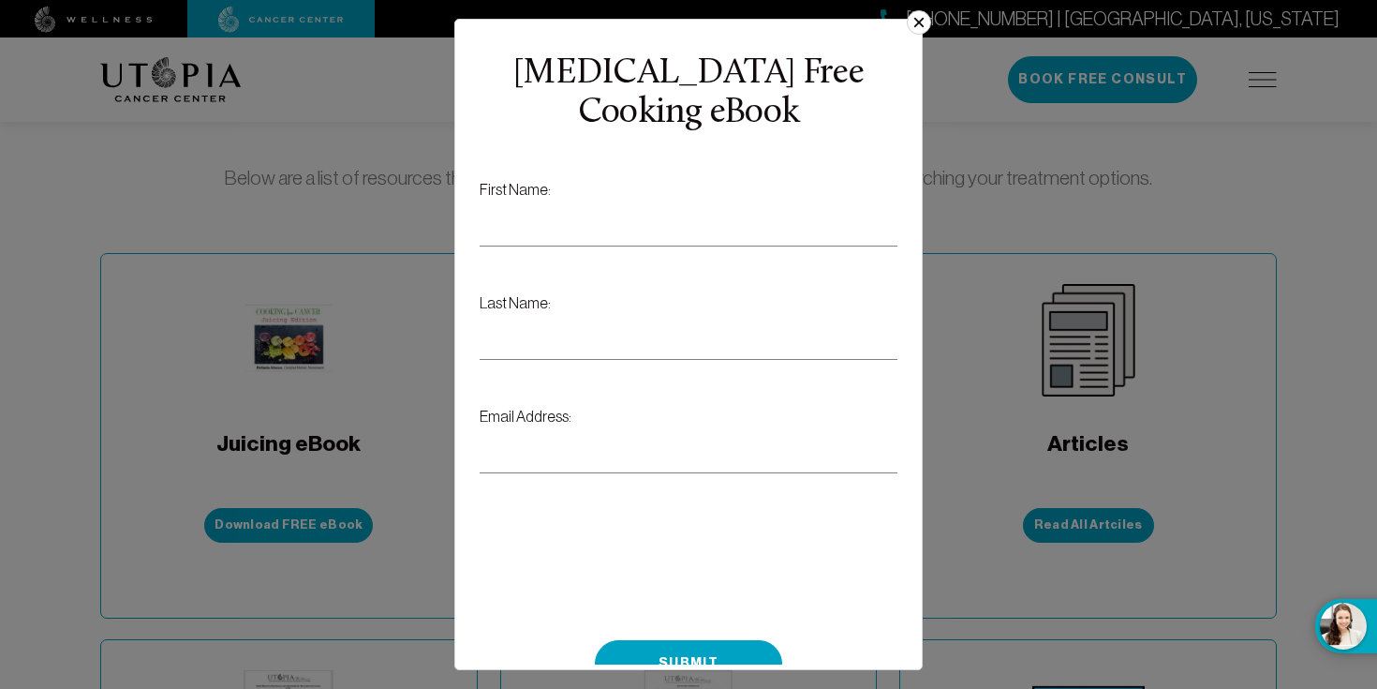
click at [926, 16] on button "×" at bounding box center [919, 22] width 24 height 24
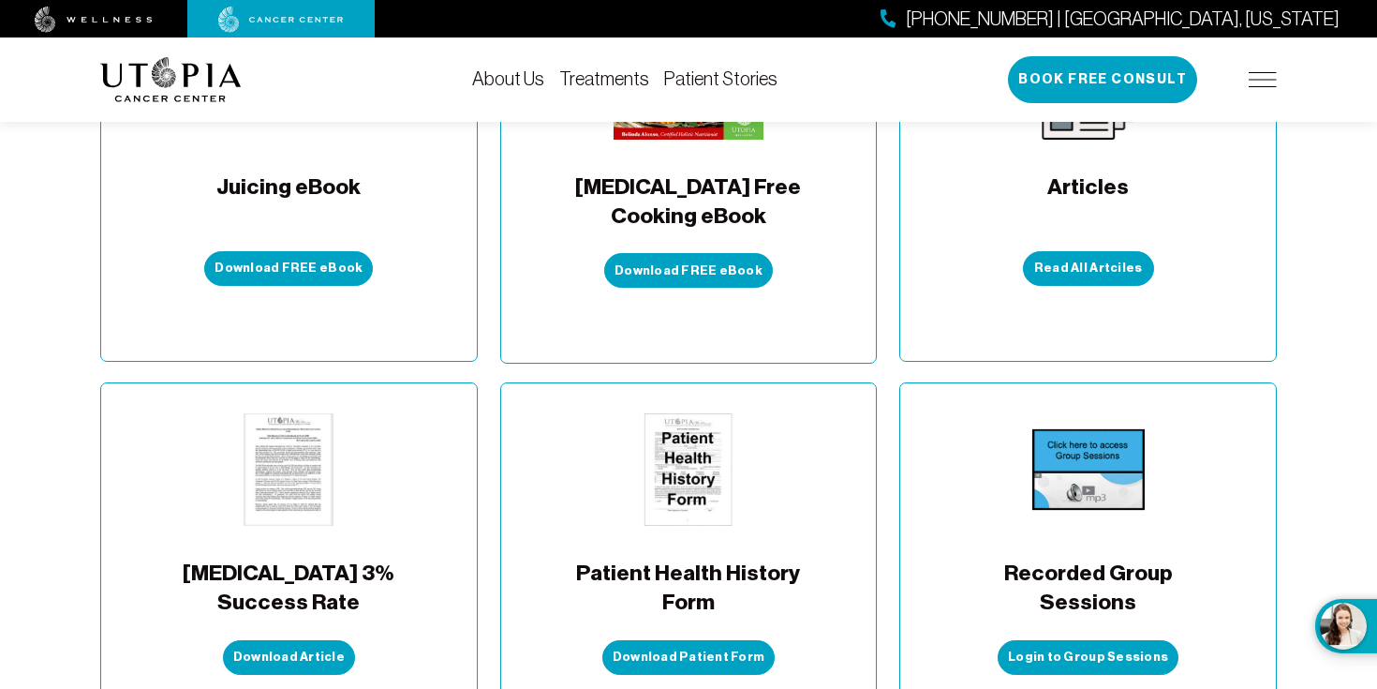
scroll to position [682, 0]
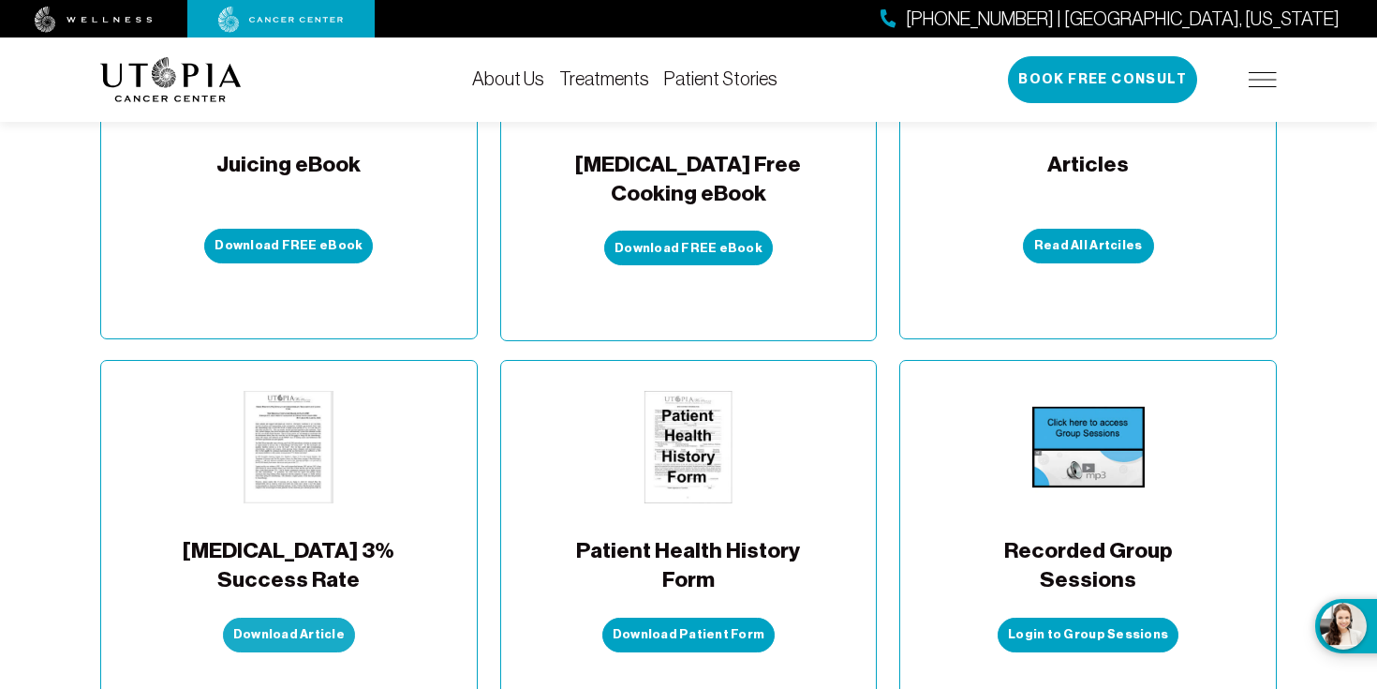
click at [280, 617] on link "Download Article" at bounding box center [289, 634] width 132 height 35
click at [736, 231] on button "Download FREE eBook" at bounding box center [688, 248] width 169 height 35
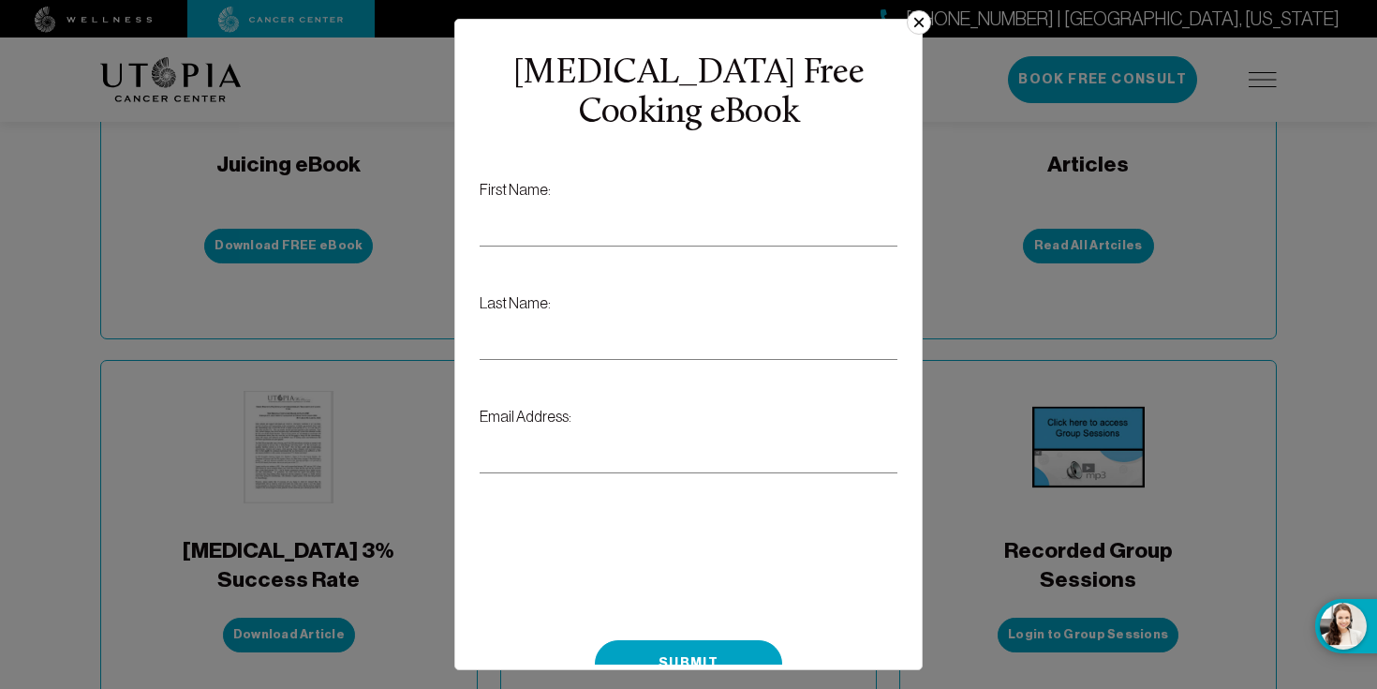
click at [915, 17] on button "×" at bounding box center [919, 22] width 24 height 24
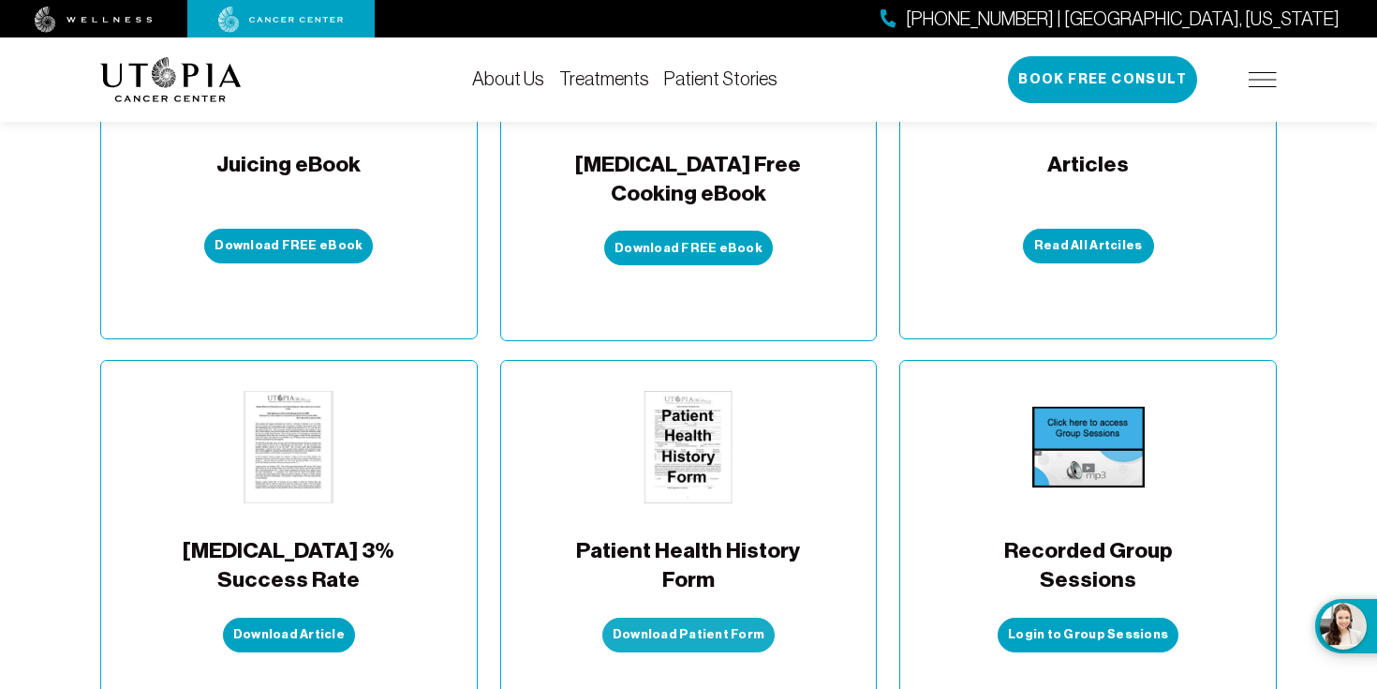
click at [681, 617] on link "Download Patient Form" at bounding box center [689, 634] width 172 height 35
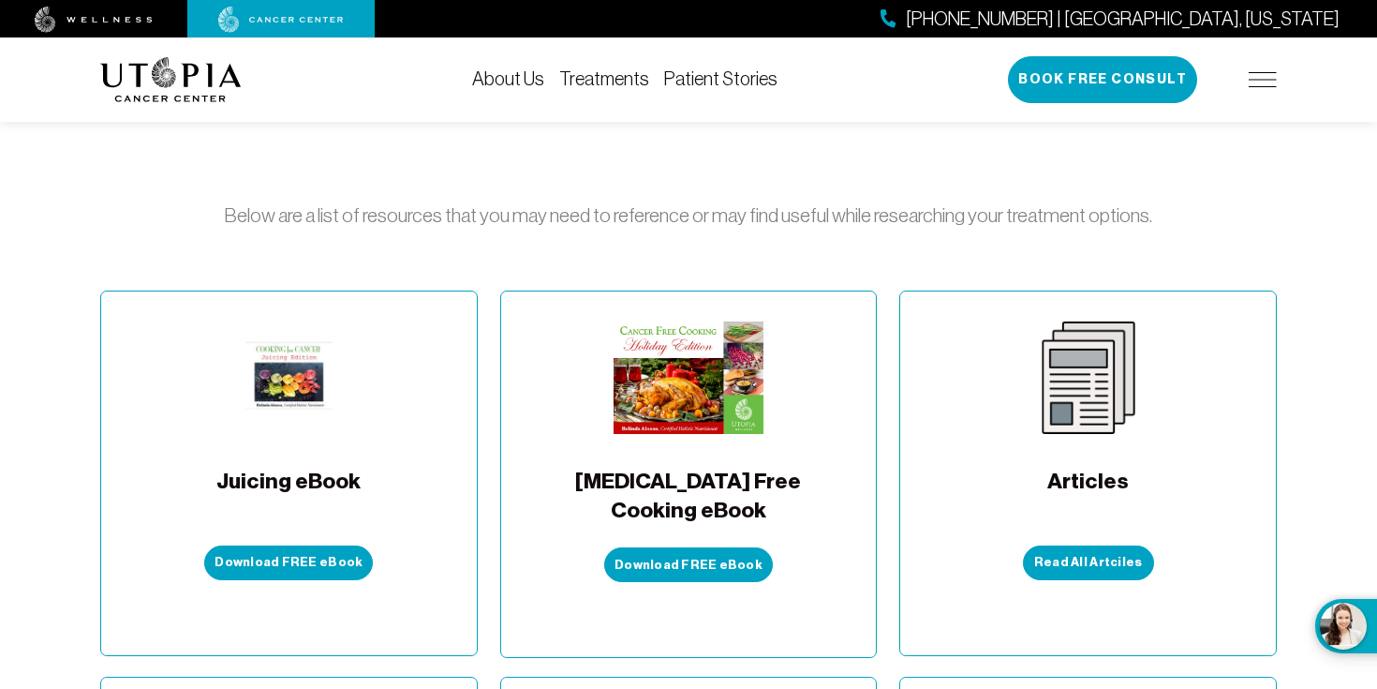
scroll to position [0, 0]
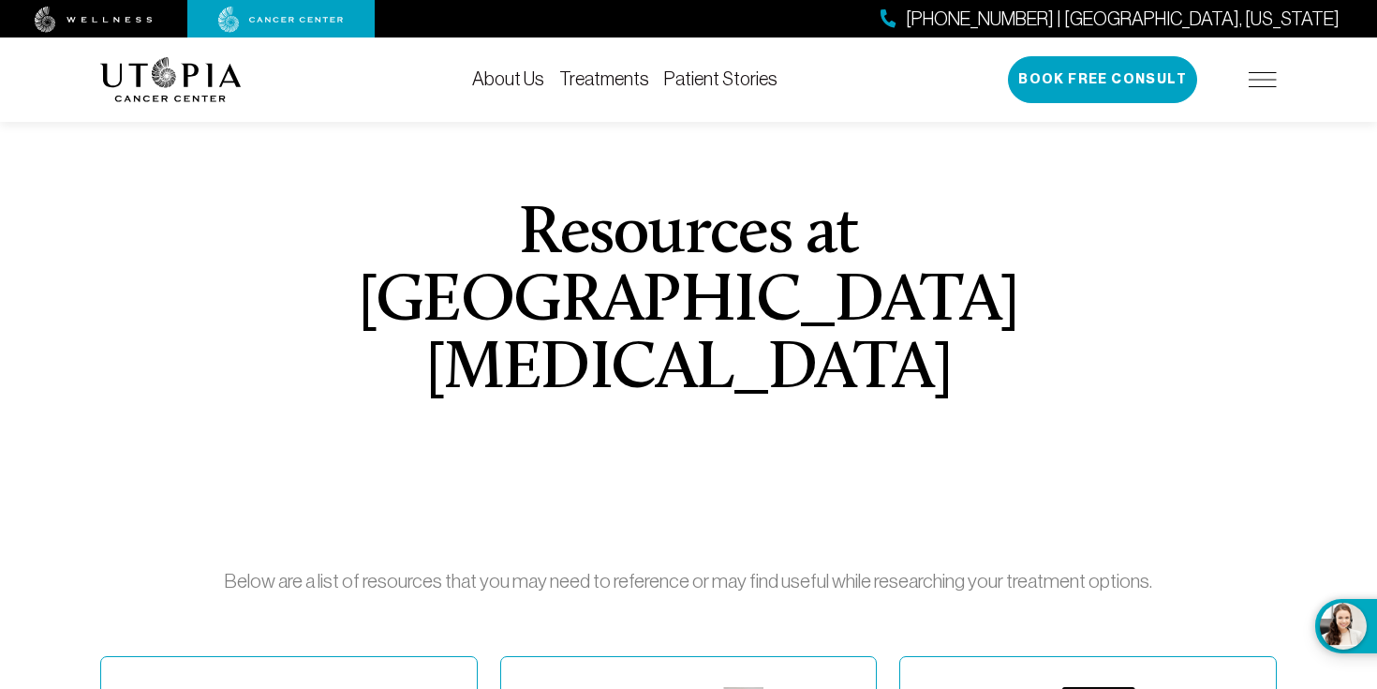
click at [543, 44] on div "About Us Treatments Patient Stories (727) 799-9060 | Tampa, Florida Book Free C…" at bounding box center [688, 79] width 1177 height 84
click at [543, 75] on link "About Us" at bounding box center [508, 78] width 72 height 21
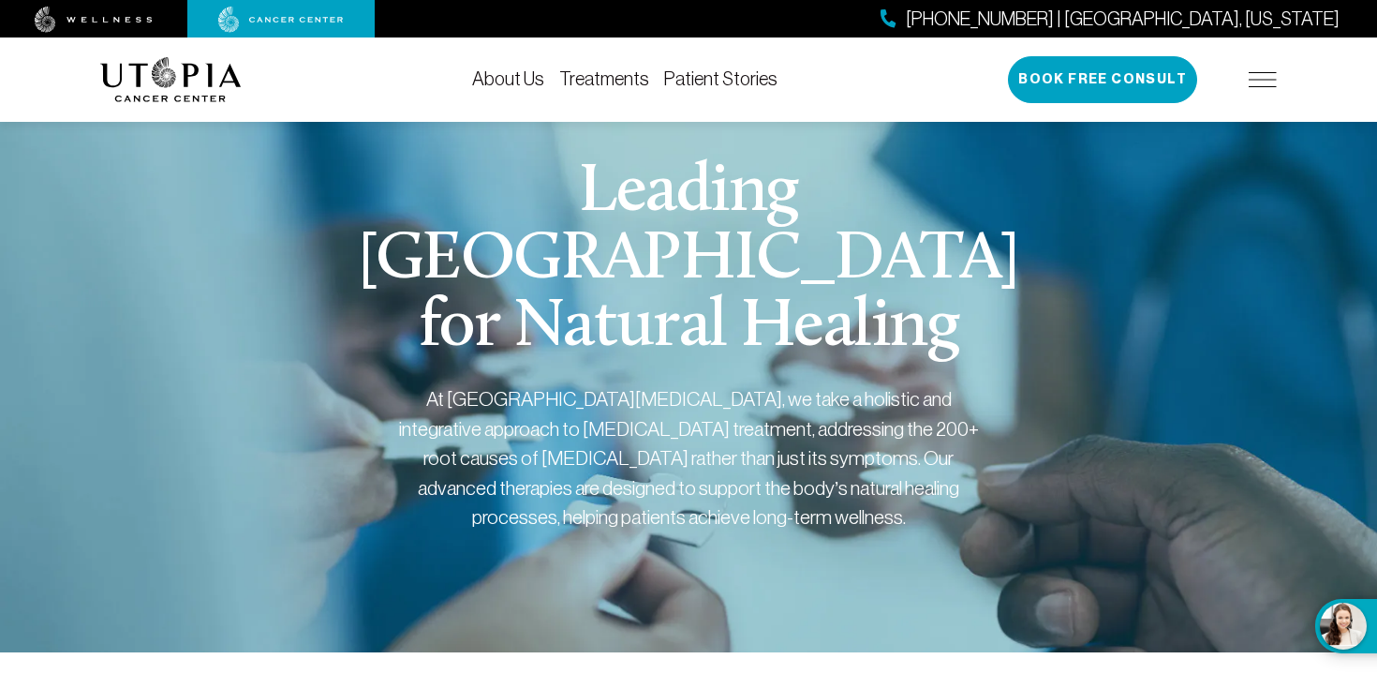
click at [605, 81] on link "Treatments" at bounding box center [604, 78] width 90 height 21
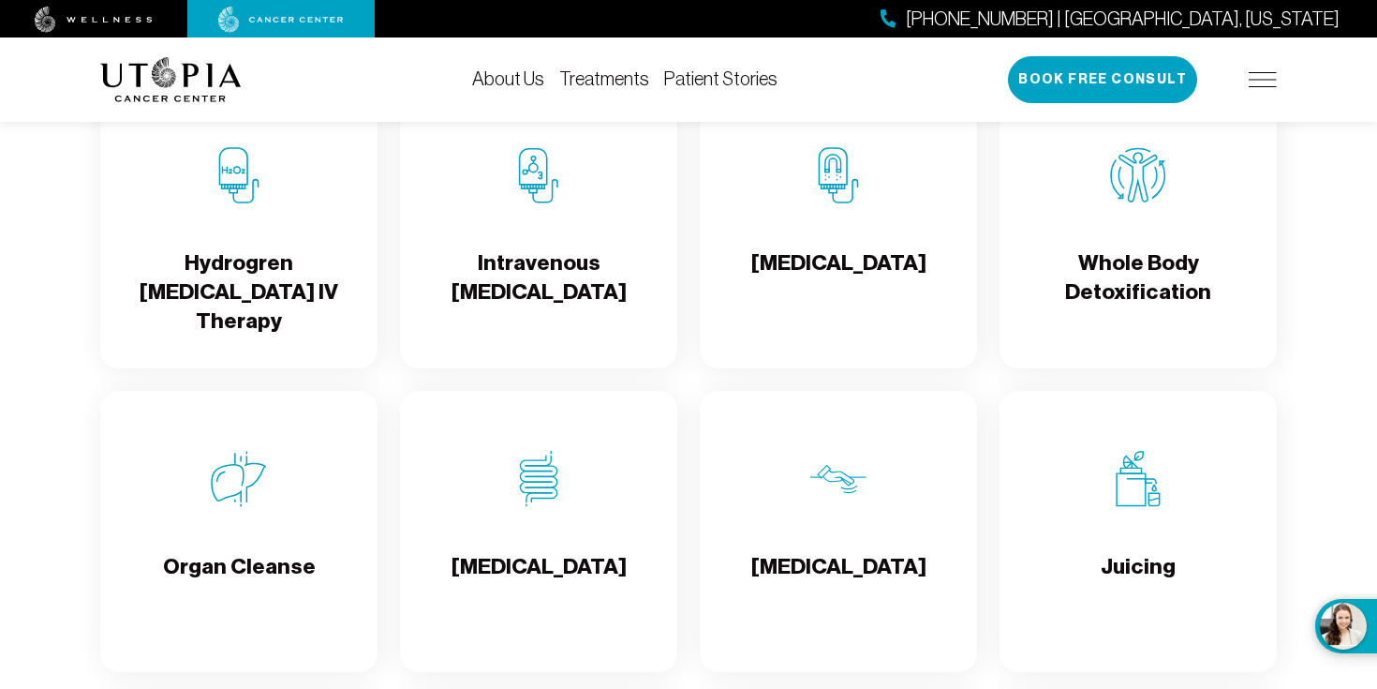
scroll to position [2674, 0]
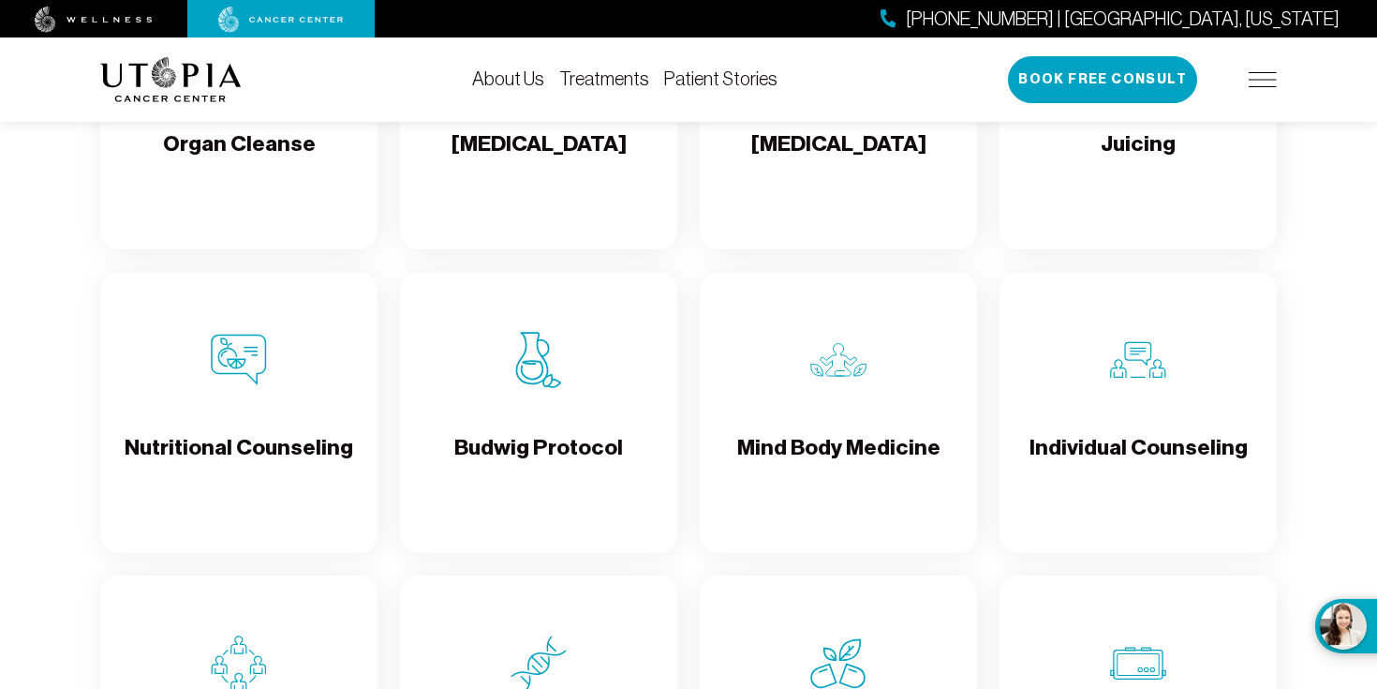
click at [597, 483] on h4 "Budwig Protocol" at bounding box center [538, 463] width 169 height 61
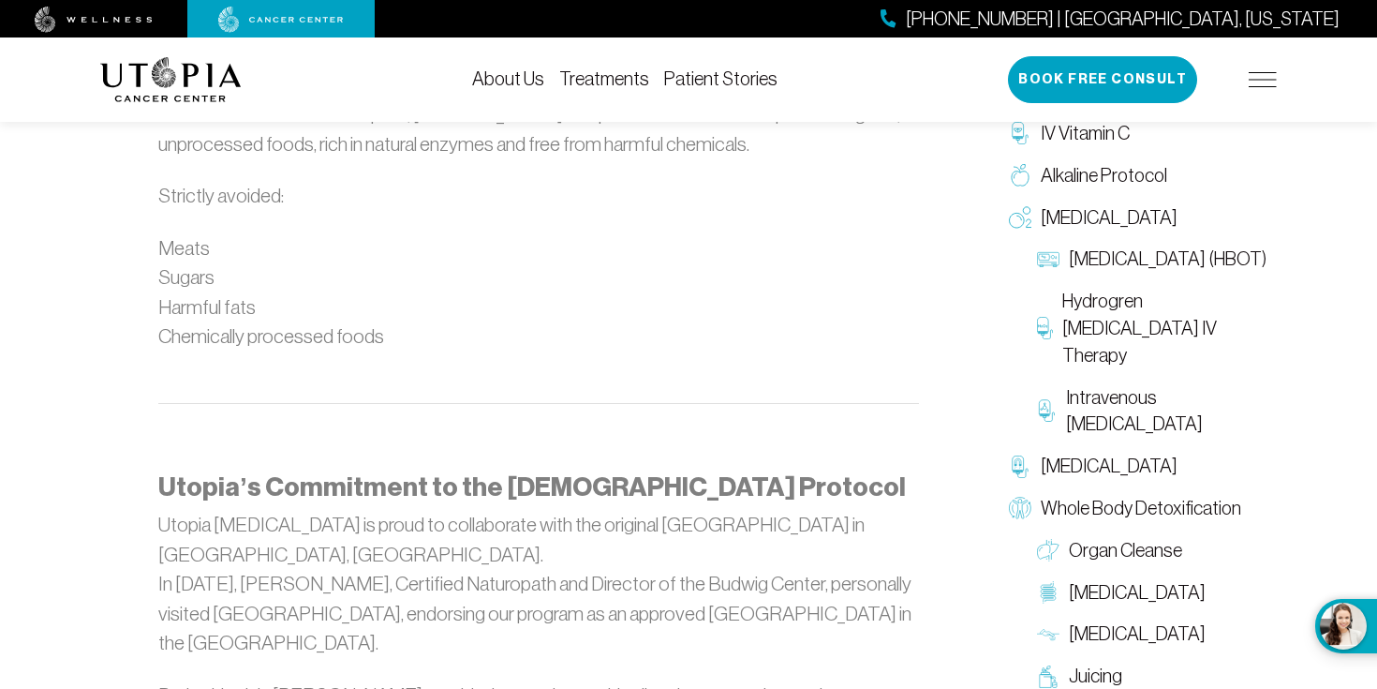
scroll to position [2209, 0]
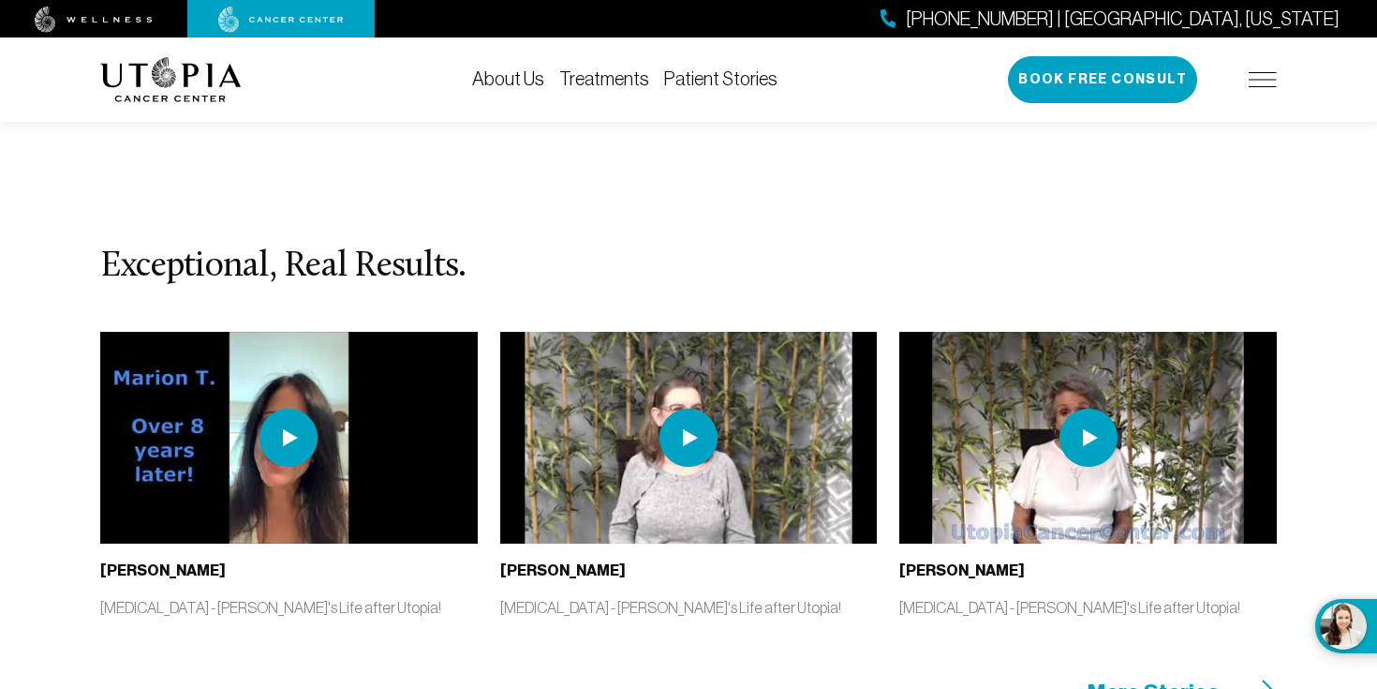
scroll to position [3749, 0]
